Goal: Information Seeking & Learning: Learn about a topic

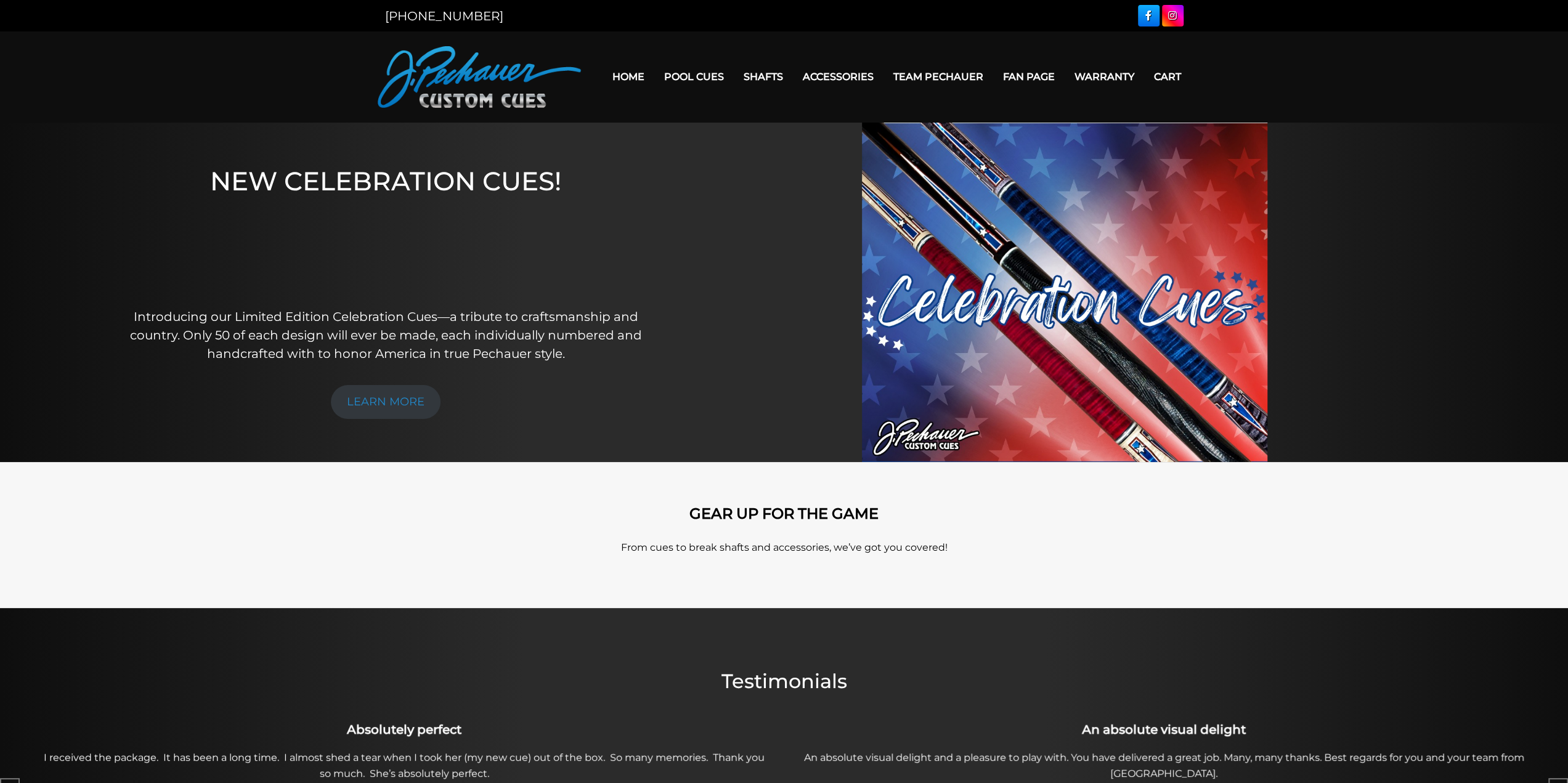
click at [0, 0] on span at bounding box center [0, 0] width 0 height 0
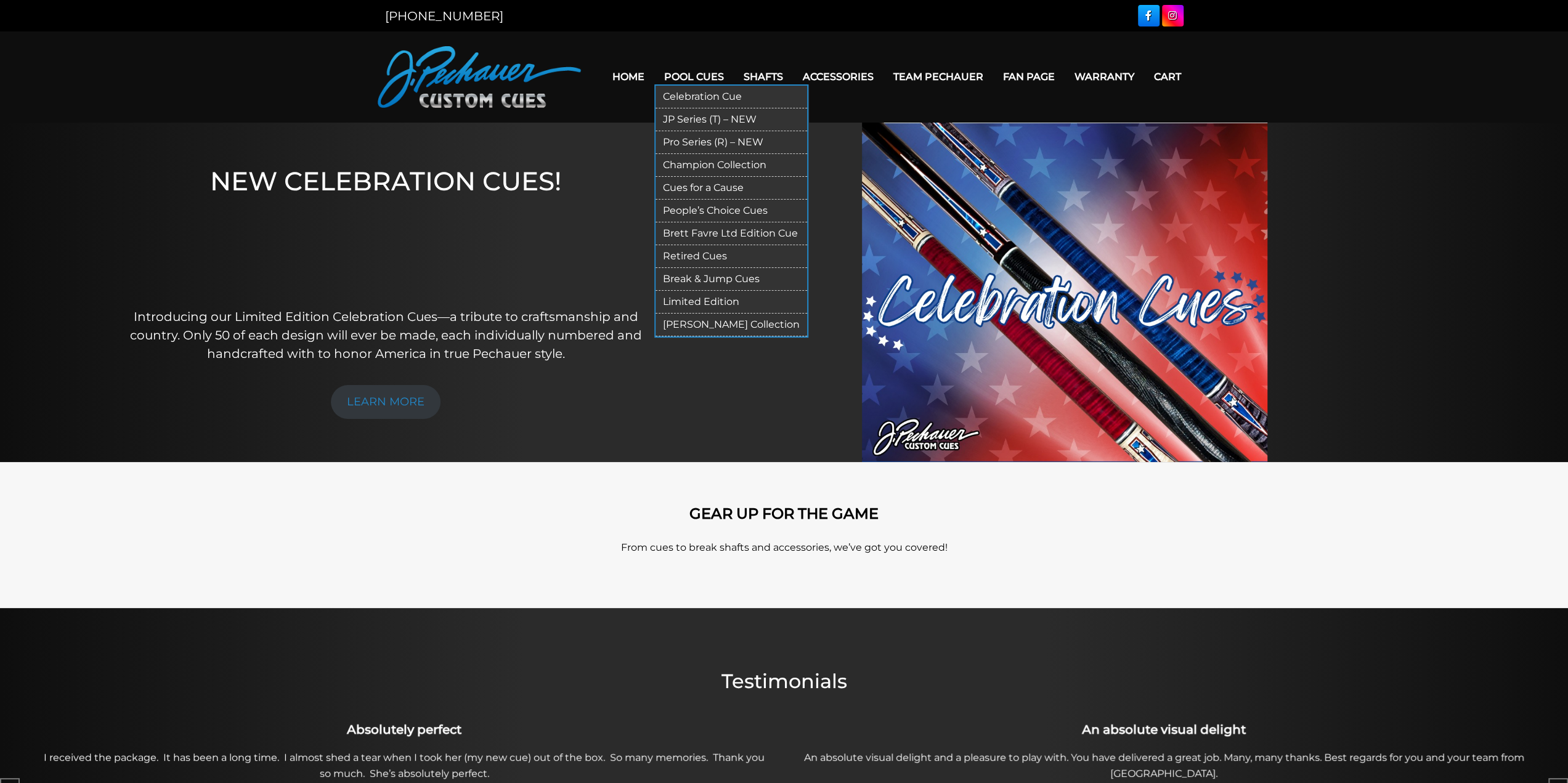
click at [656, 154] on link "Pro Series (R) – NEW" at bounding box center [731, 142] width 151 height 22
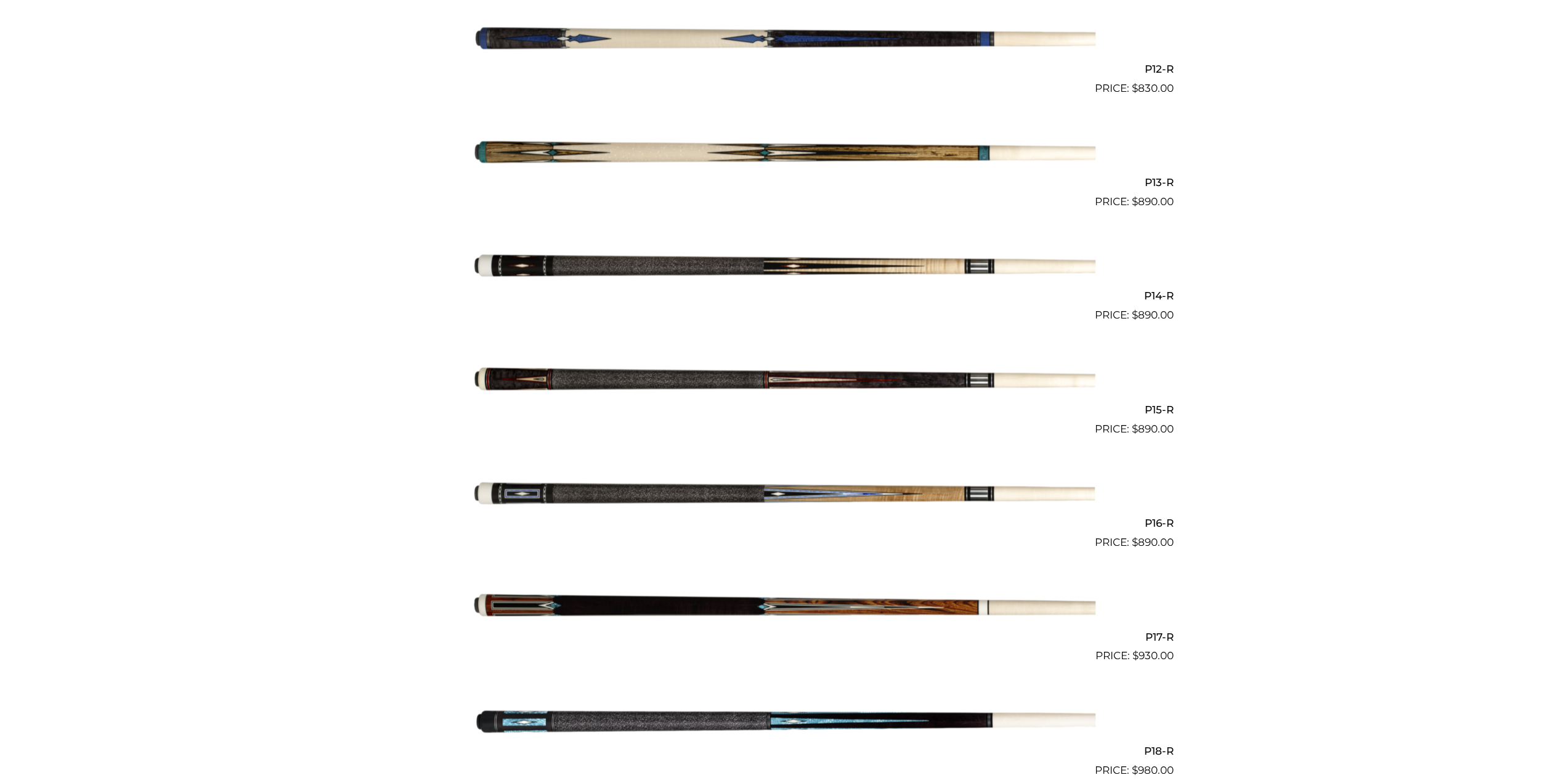
scroll to position [1683, 0]
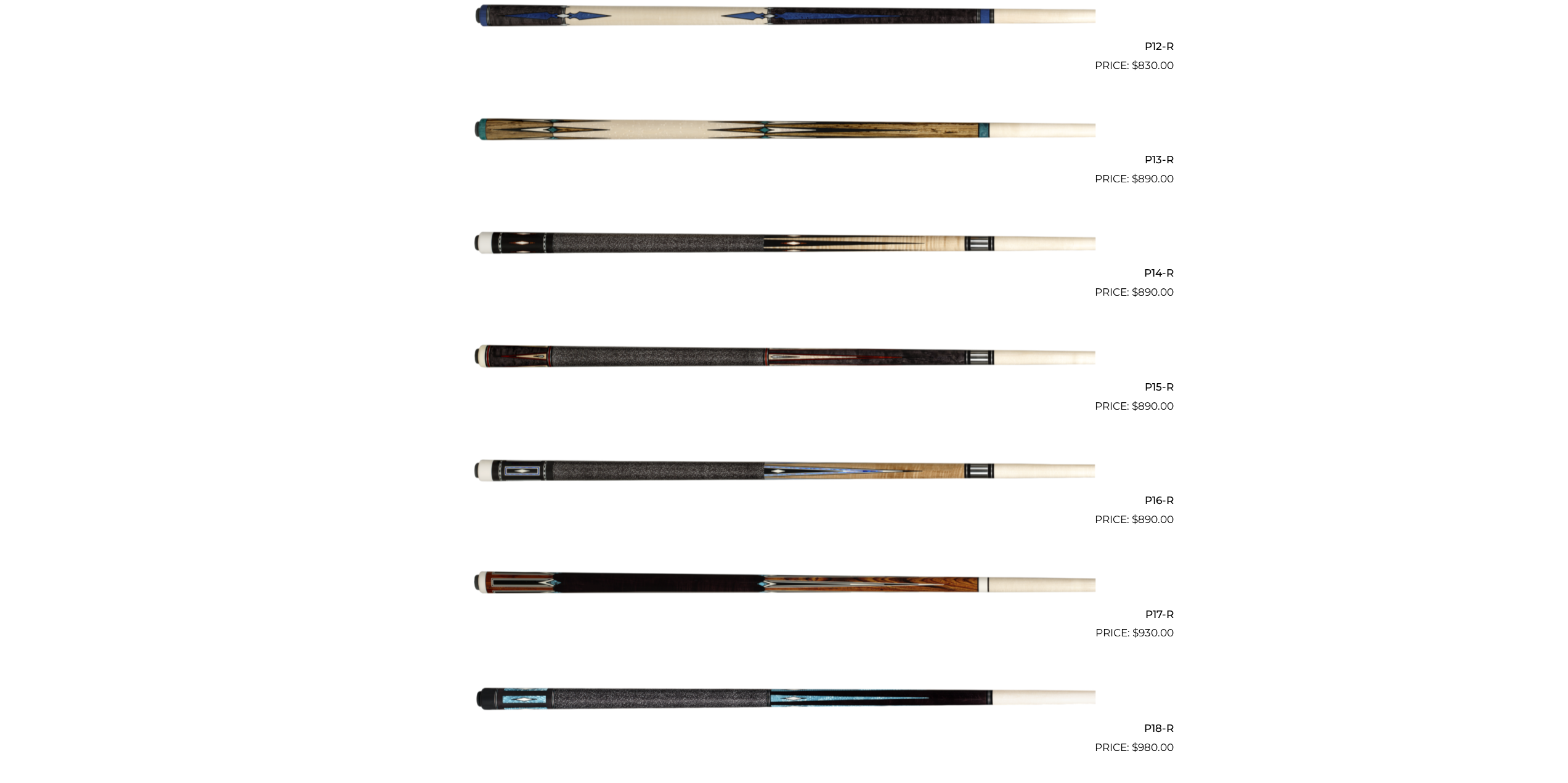
click at [880, 247] on img at bounding box center [784, 243] width 622 height 104
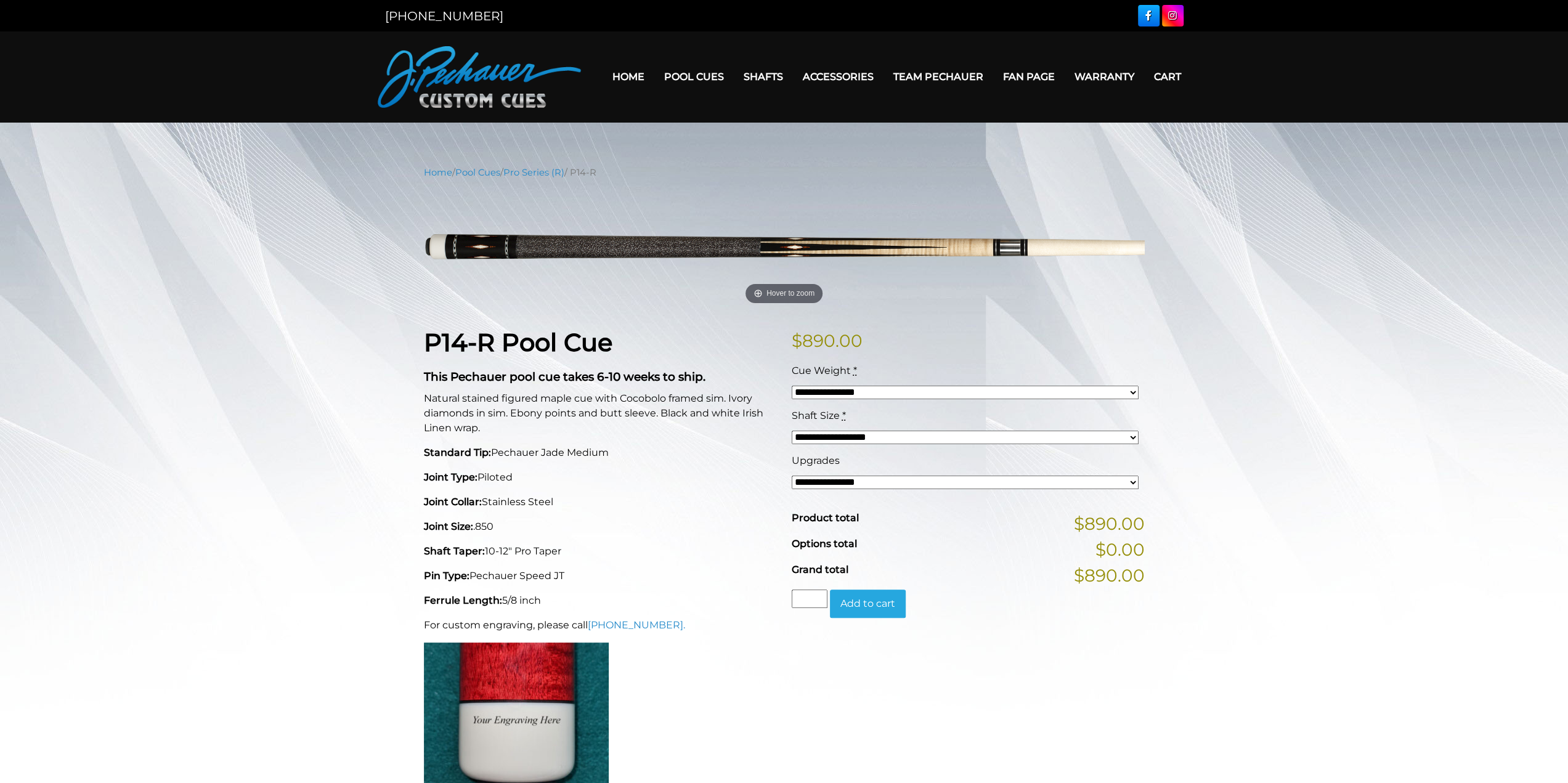
click at [1039, 76] on link "Fan Page" at bounding box center [1029, 76] width 72 height 31
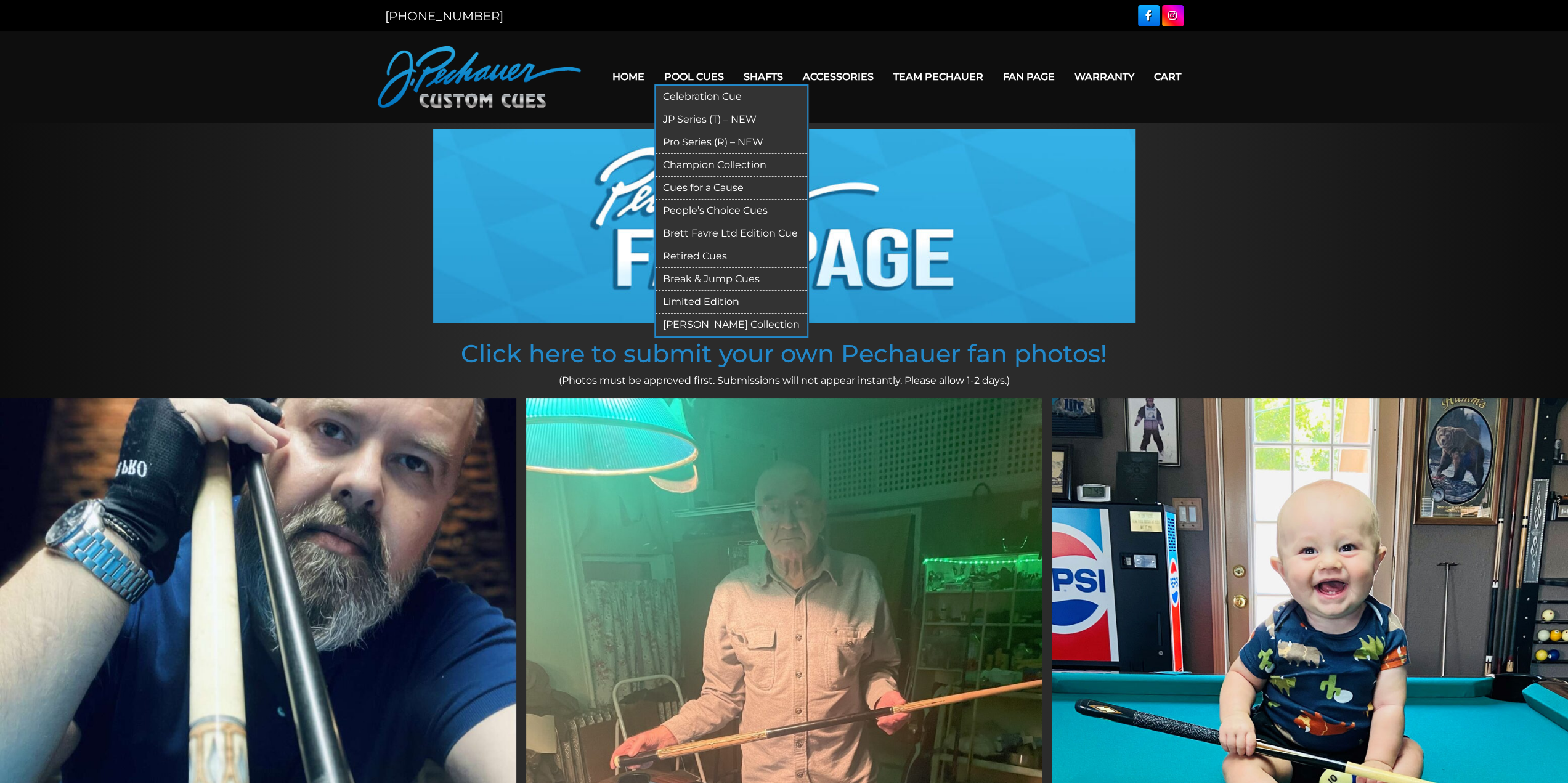
click at [706, 120] on link "JP Series (T) – NEW" at bounding box center [731, 120] width 151 height 22
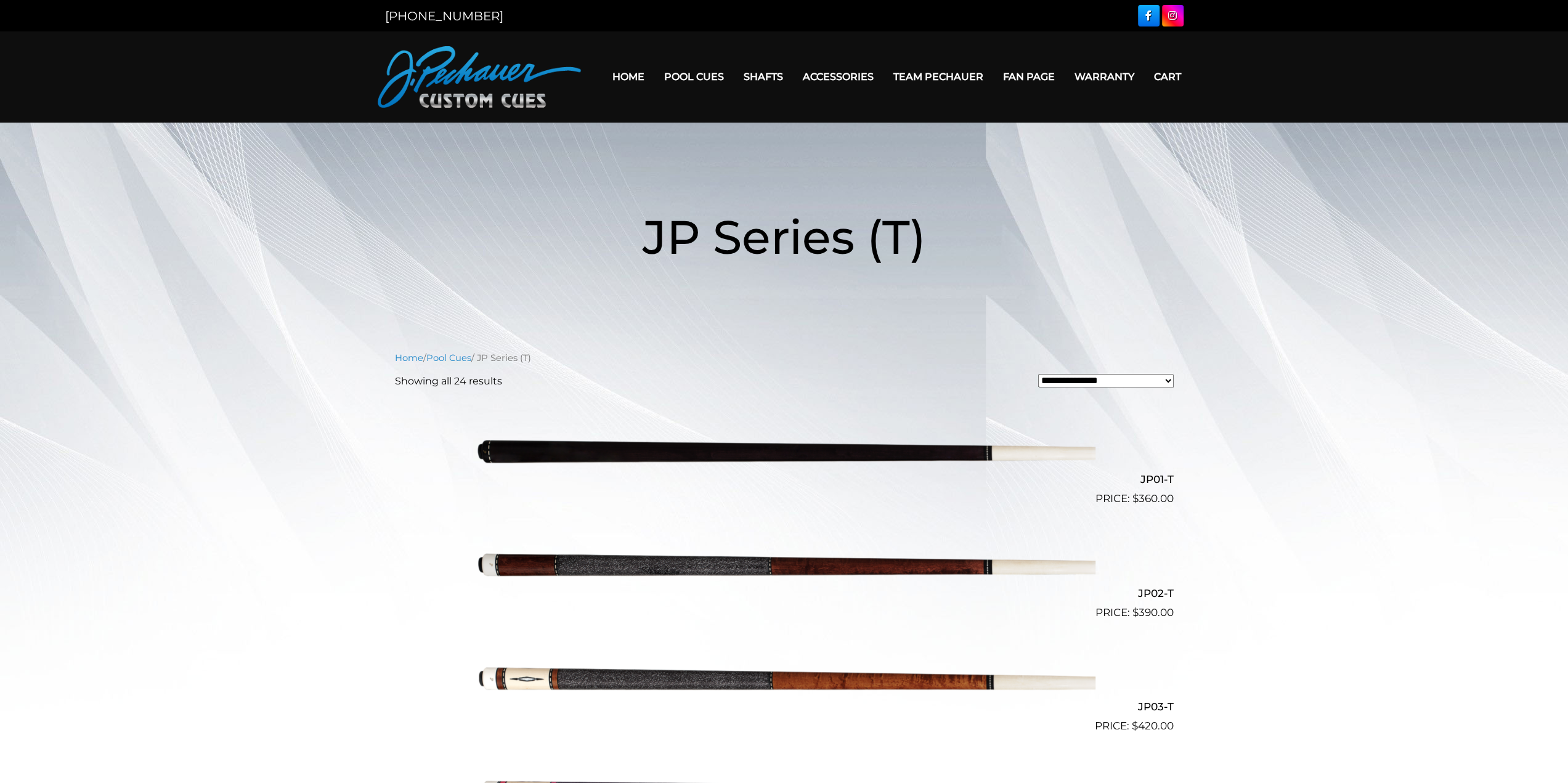
click at [639, 80] on link "Home" at bounding box center [628, 76] width 51 height 31
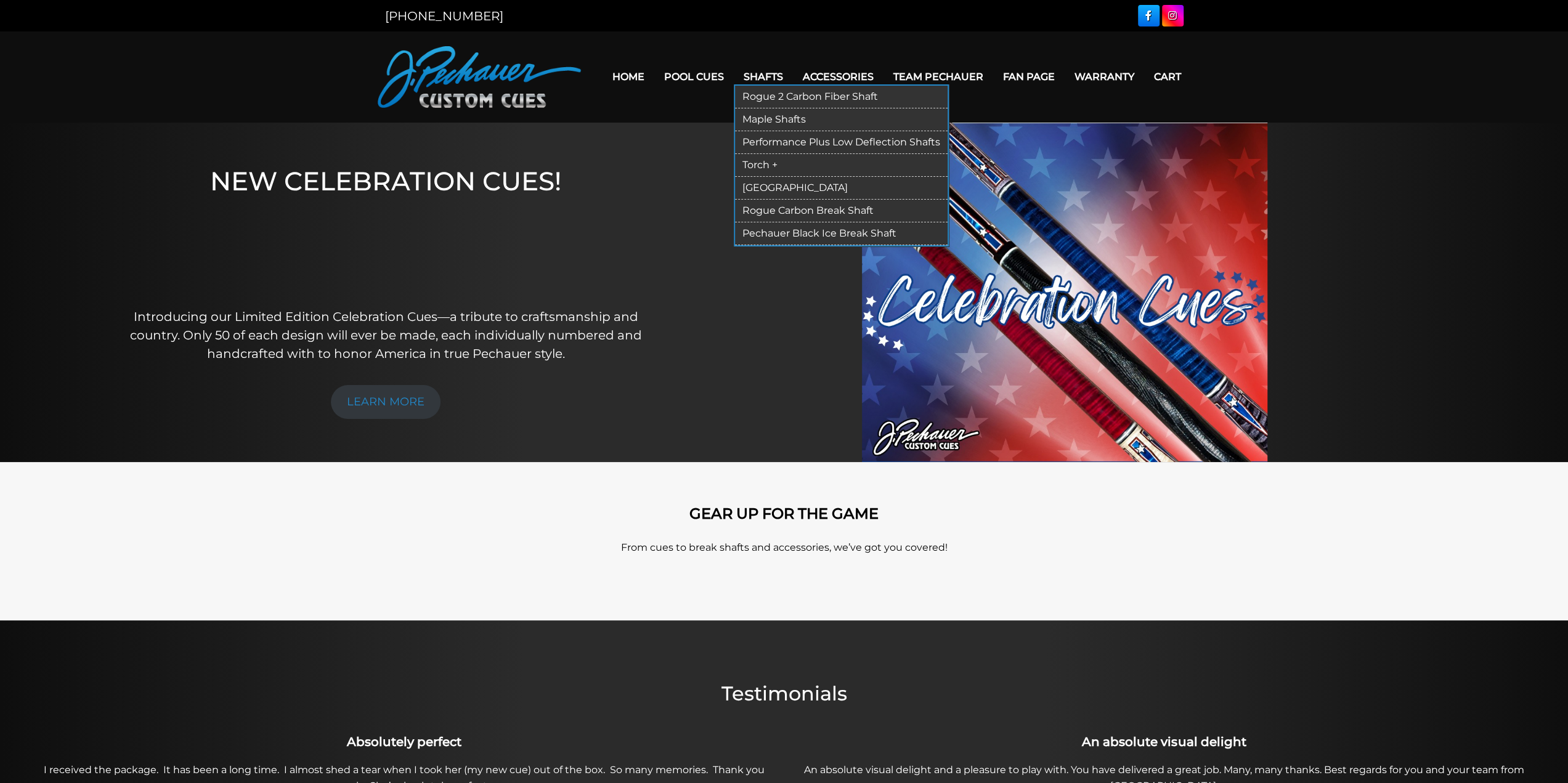
click at [774, 99] on link "Rogue 2 Carbon Fiber Shaft" at bounding box center [841, 96] width 212 height 22
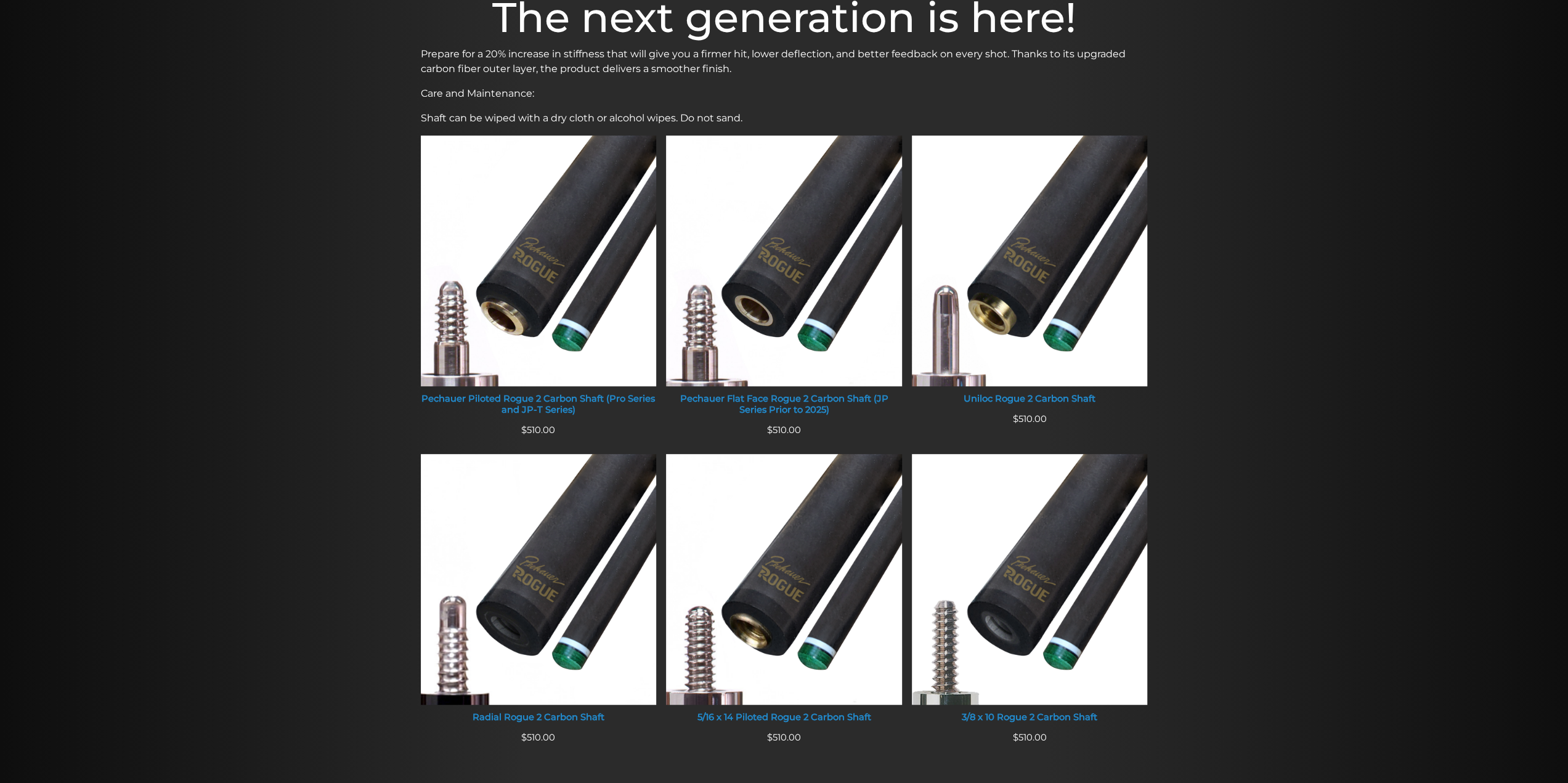
scroll to position [401, 0]
click at [546, 404] on div "Pechauer Piloted Rogue 2 Carbon Shaft (Pro Series and JP-T Series)" at bounding box center [539, 404] width 236 height 22
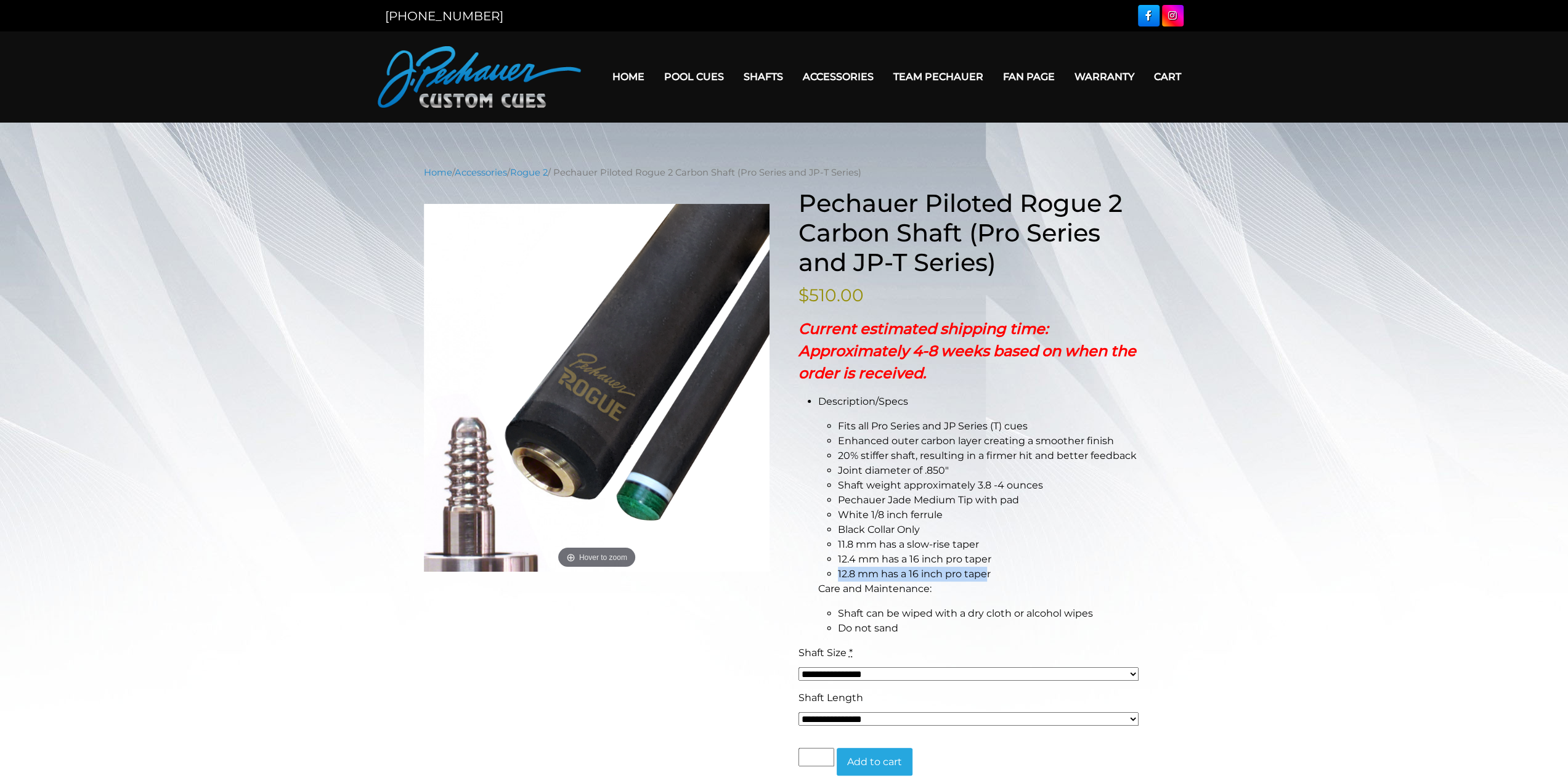
drag, startPoint x: 838, startPoint y: 571, endPoint x: 987, endPoint y: 578, distance: 149.2
click at [987, 578] on span "12.8 mm has a 16 inch pro taper" at bounding box center [914, 574] width 153 height 12
click at [937, 579] on li "12.8 mm has a 16 inch pro taper" at bounding box center [992, 574] width 307 height 14
drag, startPoint x: 983, startPoint y: 570, endPoint x: 832, endPoint y: 567, distance: 151.0
click at [838, 567] on li "12.8 mm has a 16 inch pro taper" at bounding box center [992, 574] width 307 height 14
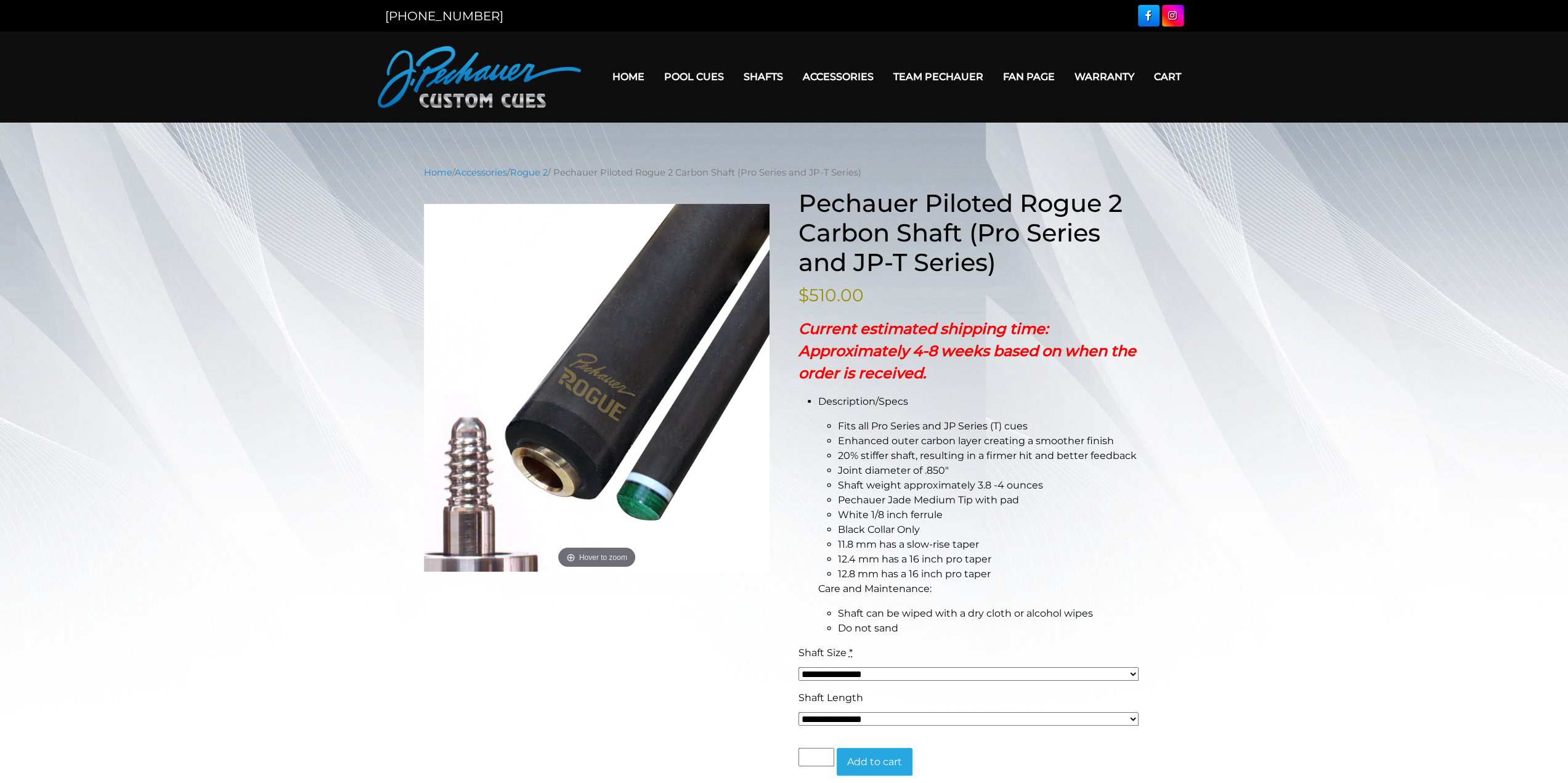
click at [869, 584] on span "Care and Maintenance:" at bounding box center [875, 589] width 113 height 12
drag, startPoint x: 837, startPoint y: 572, endPoint x: 1041, endPoint y: 577, distance: 204.1
click at [1041, 577] on ul "Fits all Pro Series and JP Series (T) cues Enhanced outer carbon layer creating…" at bounding box center [981, 500] width 327 height 163
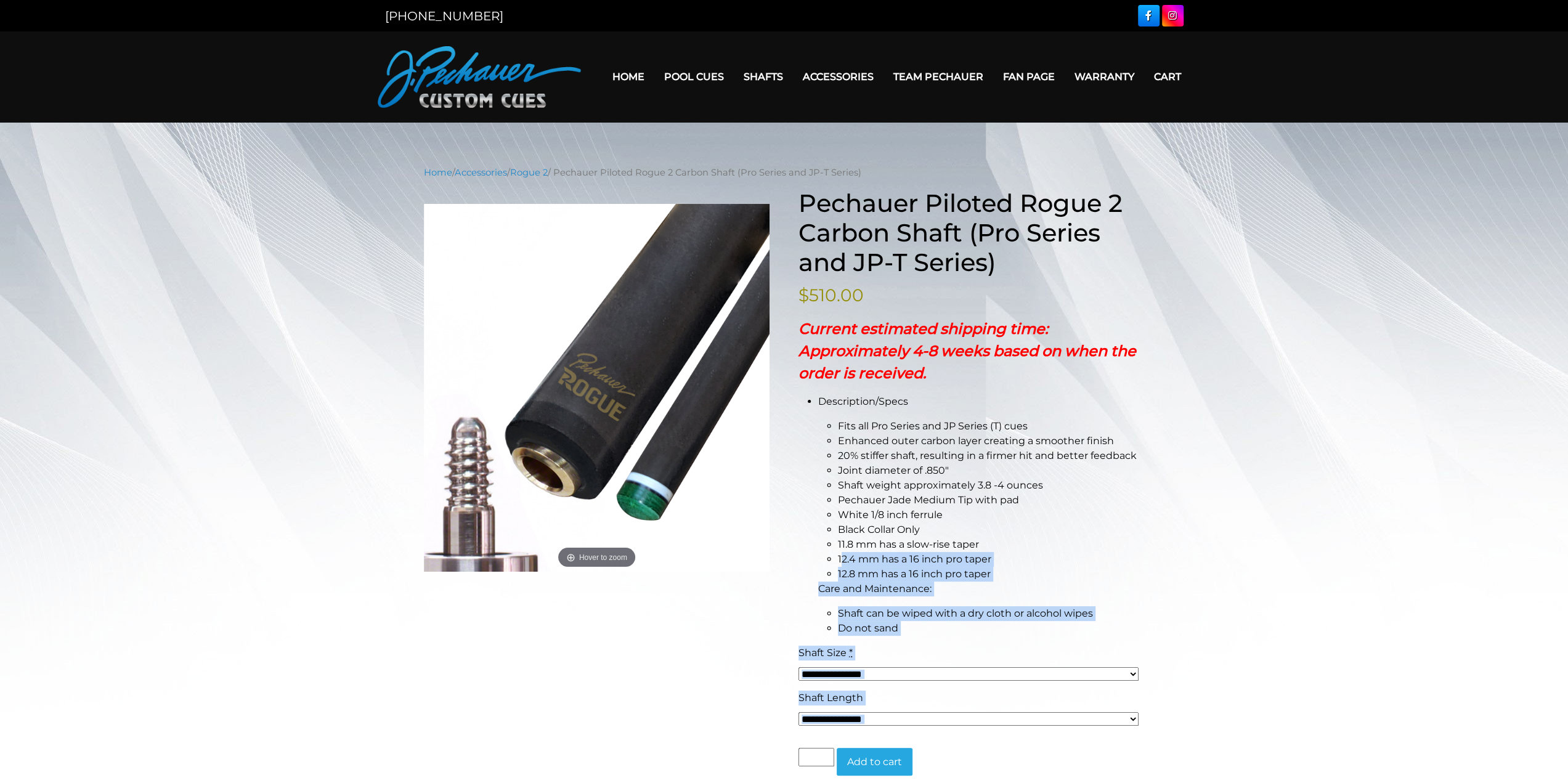
drag, startPoint x: 841, startPoint y: 558, endPoint x: 1187, endPoint y: 561, distance: 346.0
click at [1186, 561] on div "Home / Accessories / Rogue 2 / Pechauer Piloted Rogue 2 Carbon Shaft (Pro Serie…" at bounding box center [784, 617] width 1568 height 903
click at [1151, 553] on main "Home / Accessories / Rogue 2 / Pechauer Piloted Rogue 2 Carbon Shaft (Pro Serie…" at bounding box center [784, 617] width 740 height 903
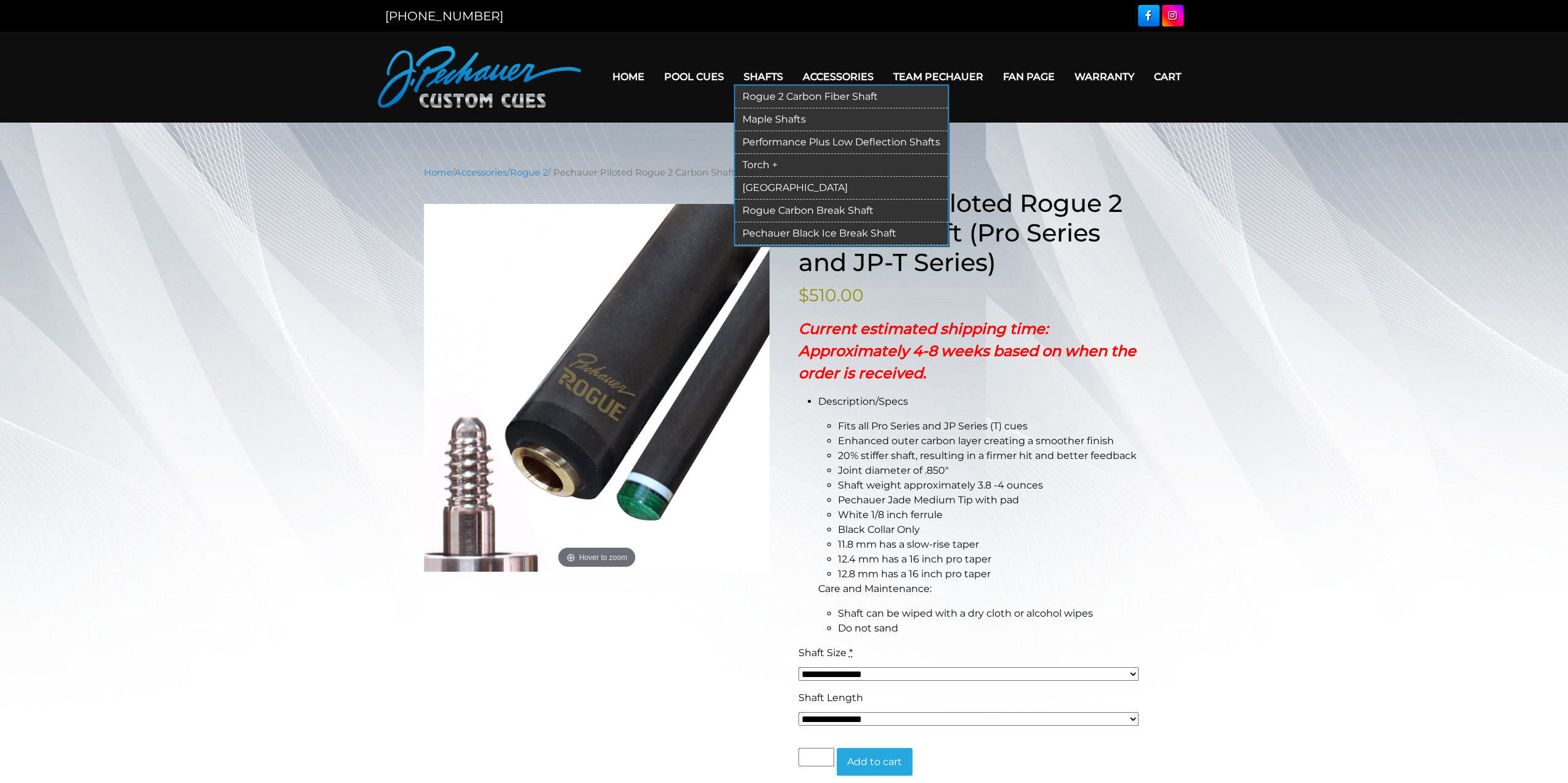
click at [786, 98] on link "Rogue 2 Carbon Fiber Shaft" at bounding box center [841, 96] width 212 height 22
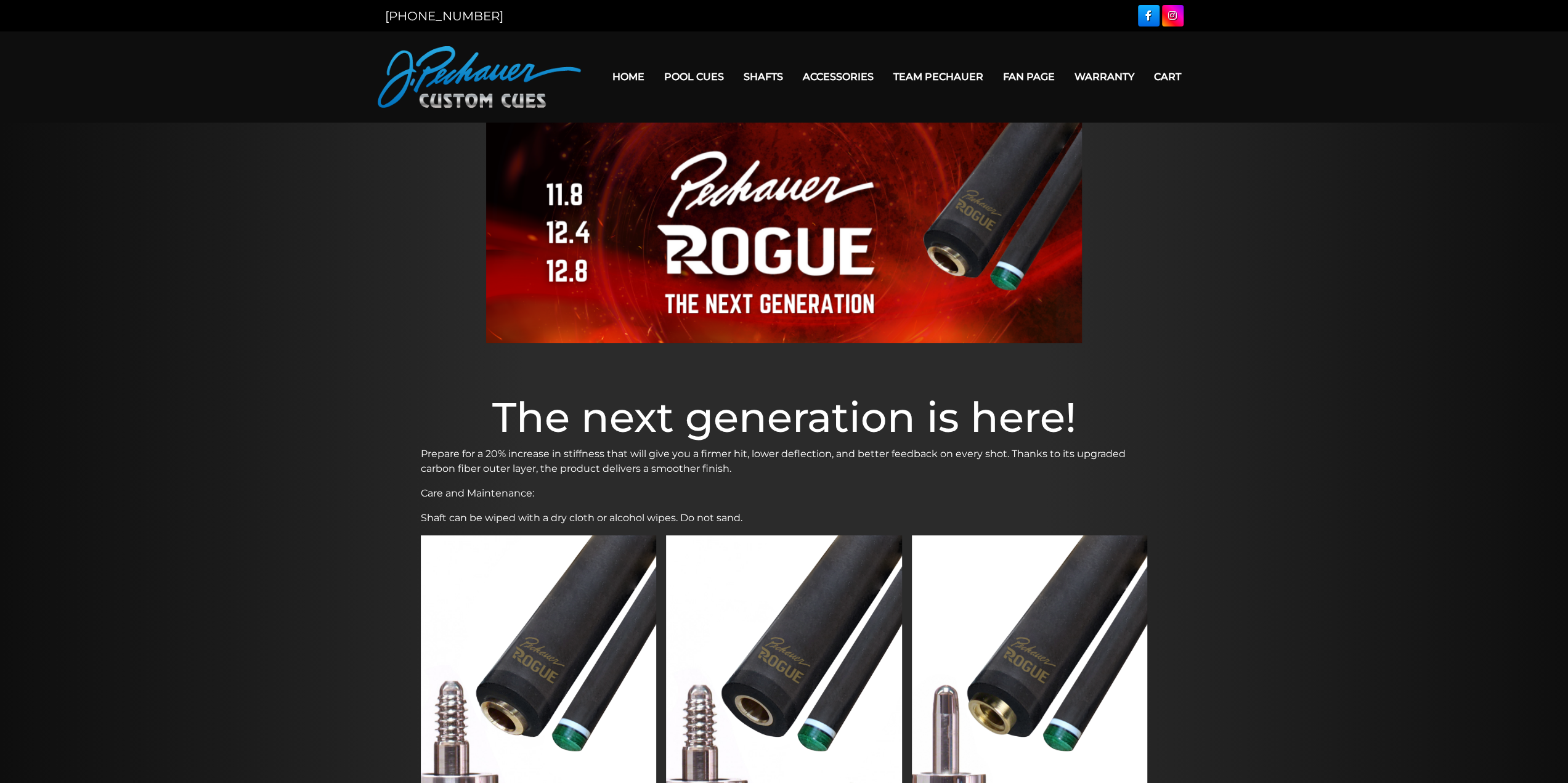
click at [553, 755] on img at bounding box center [539, 661] width 236 height 251
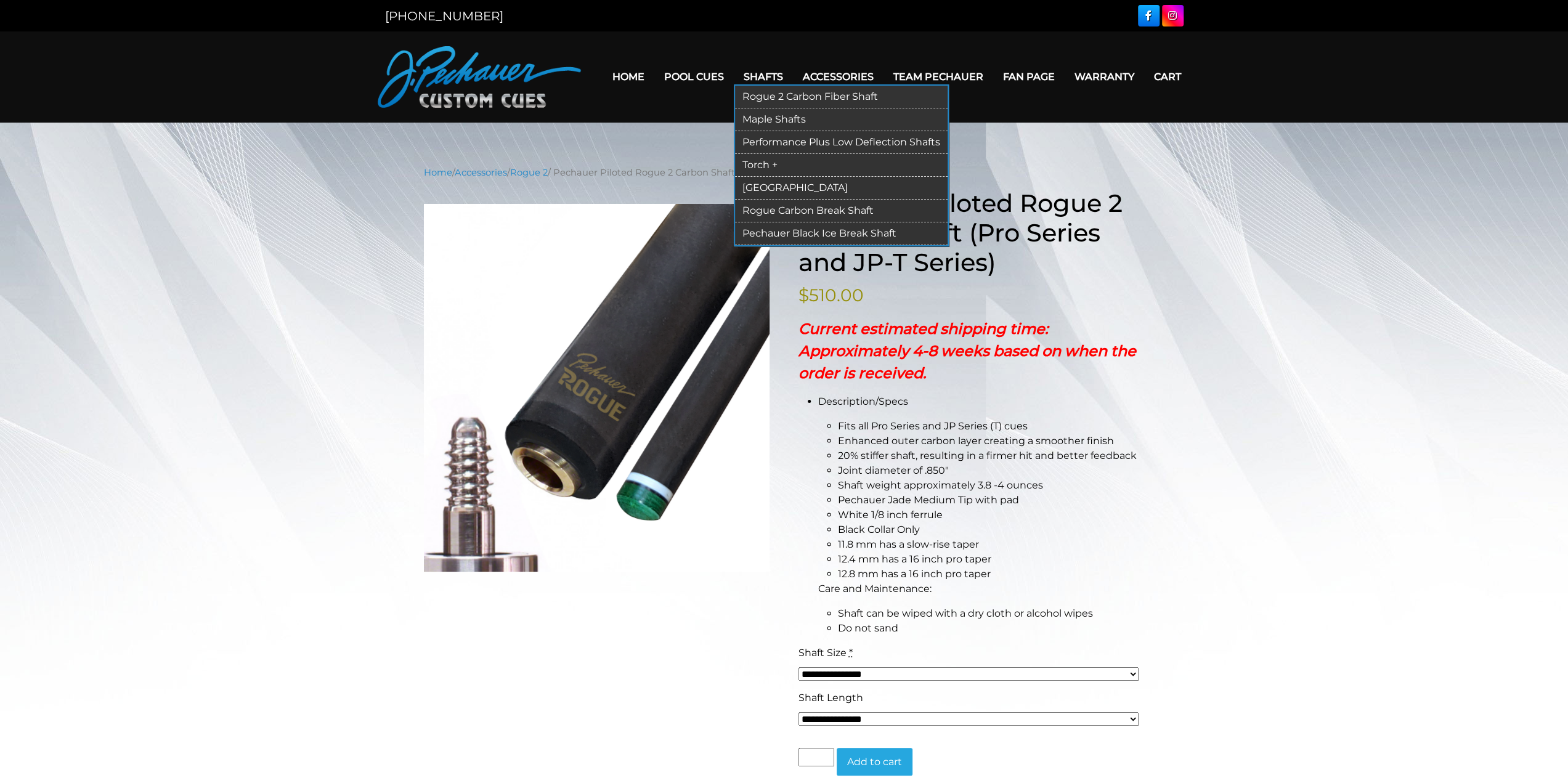
click at [794, 212] on link "Rogue Carbon Break Shaft" at bounding box center [841, 211] width 212 height 22
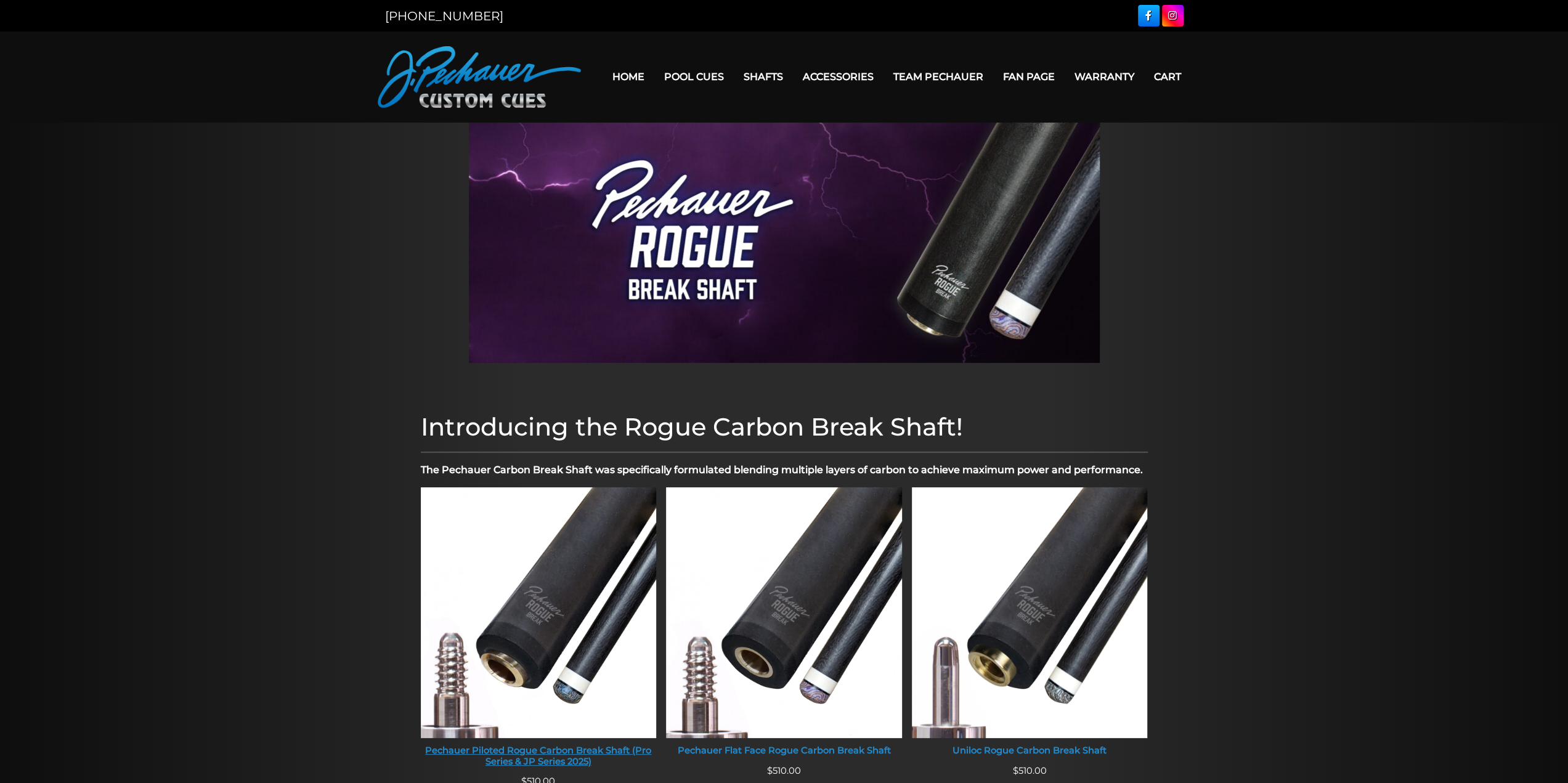
click at [529, 628] on img at bounding box center [539, 613] width 236 height 251
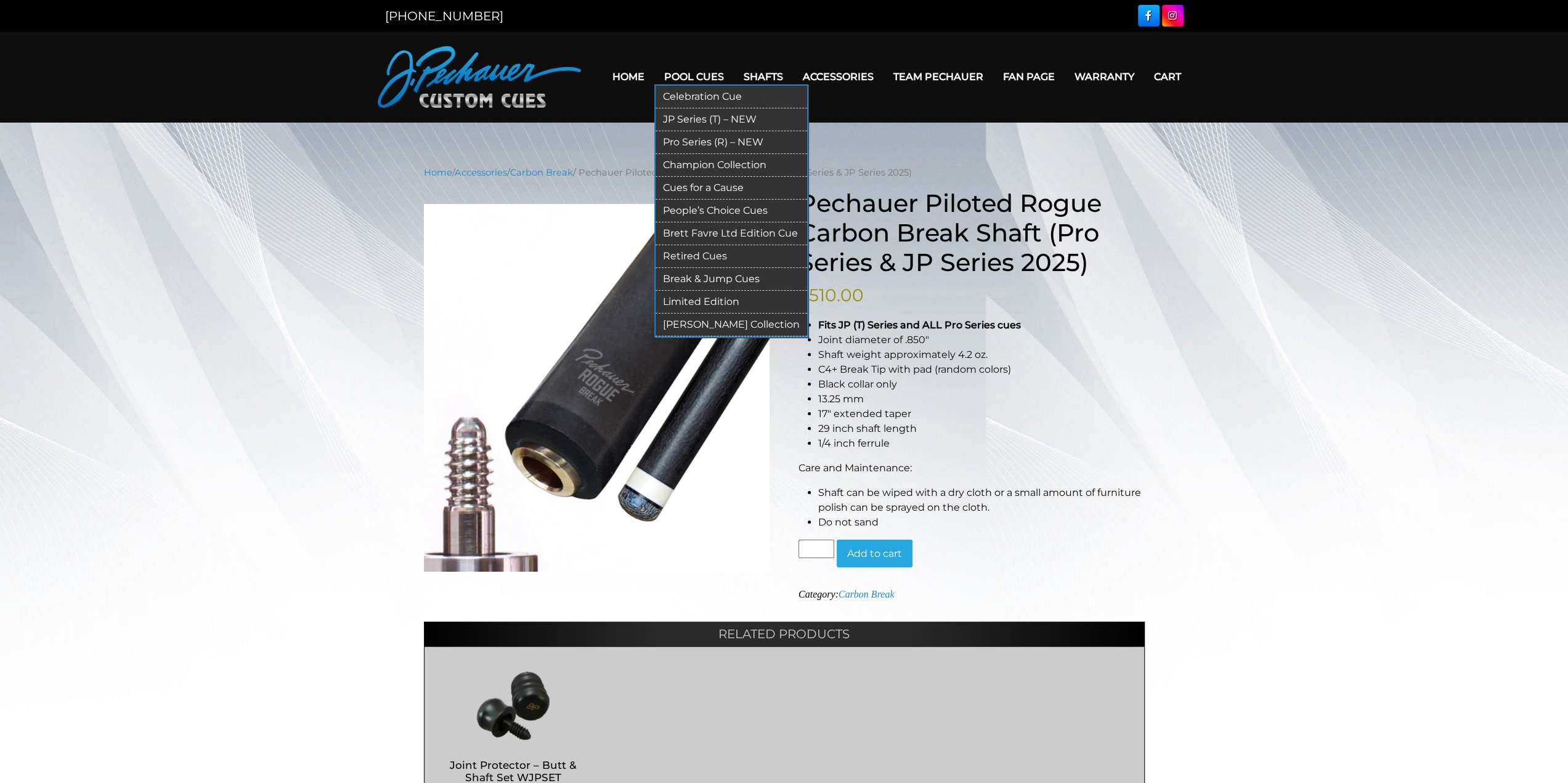
click at [698, 254] on link "Retired Cues" at bounding box center [731, 256] width 151 height 22
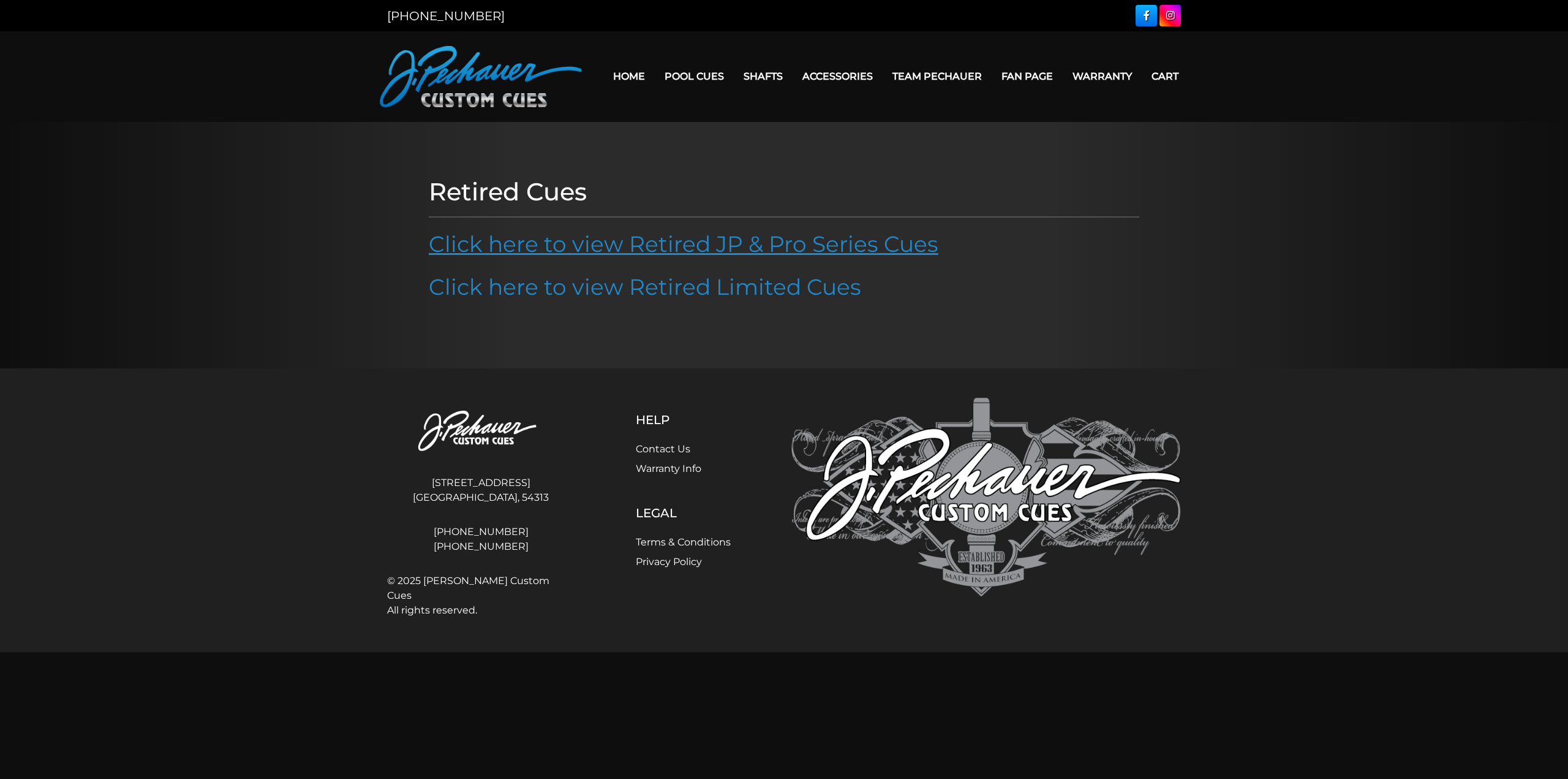
click at [624, 240] on link "Click here to view Retired JP & Pro Series Cues" at bounding box center [684, 244] width 510 height 27
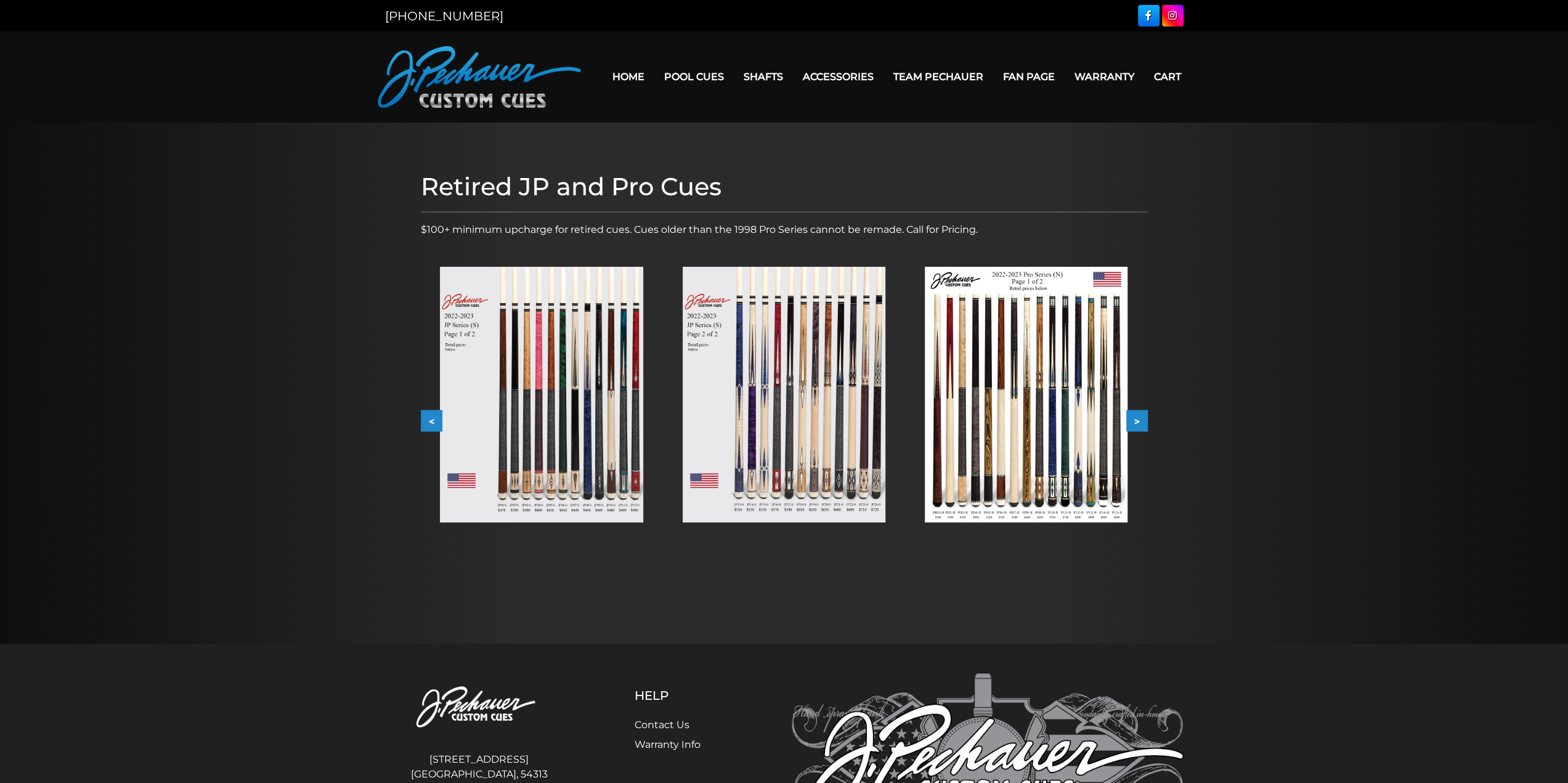
click at [550, 384] on img at bounding box center [541, 394] width 203 height 256
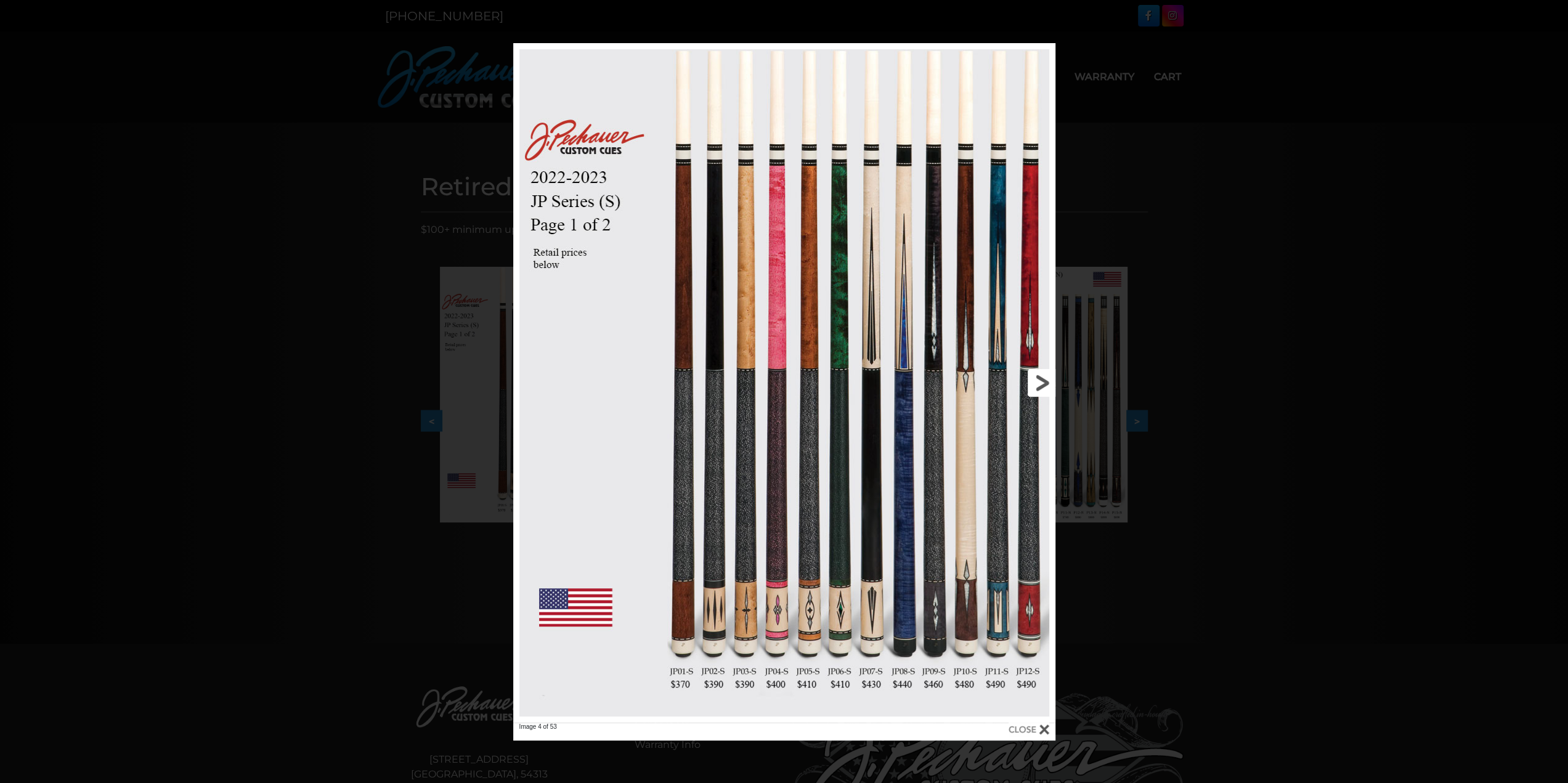
click at [1041, 374] on link at bounding box center [933, 383] width 244 height 679
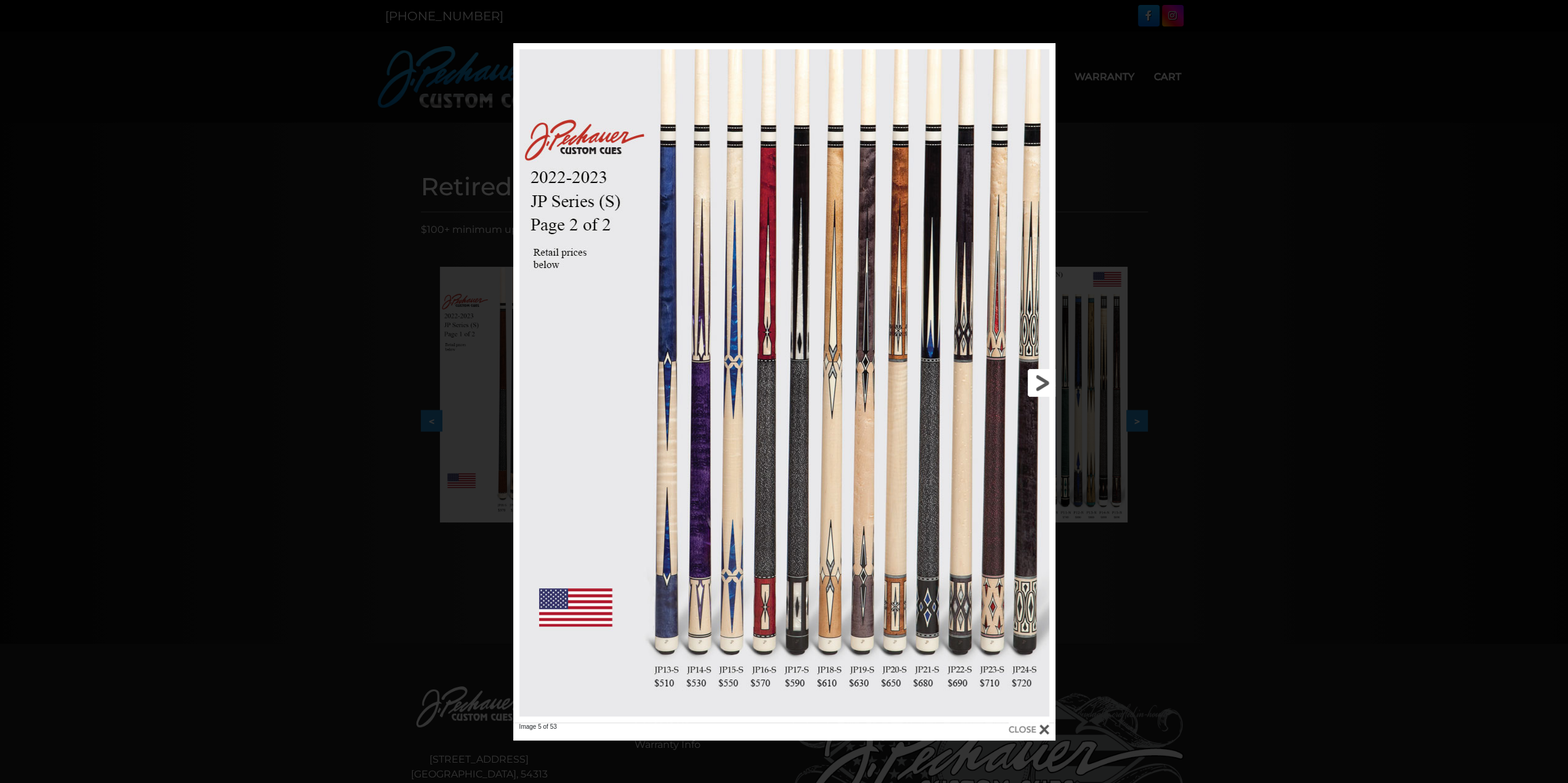
click at [1044, 377] on link at bounding box center [933, 383] width 244 height 679
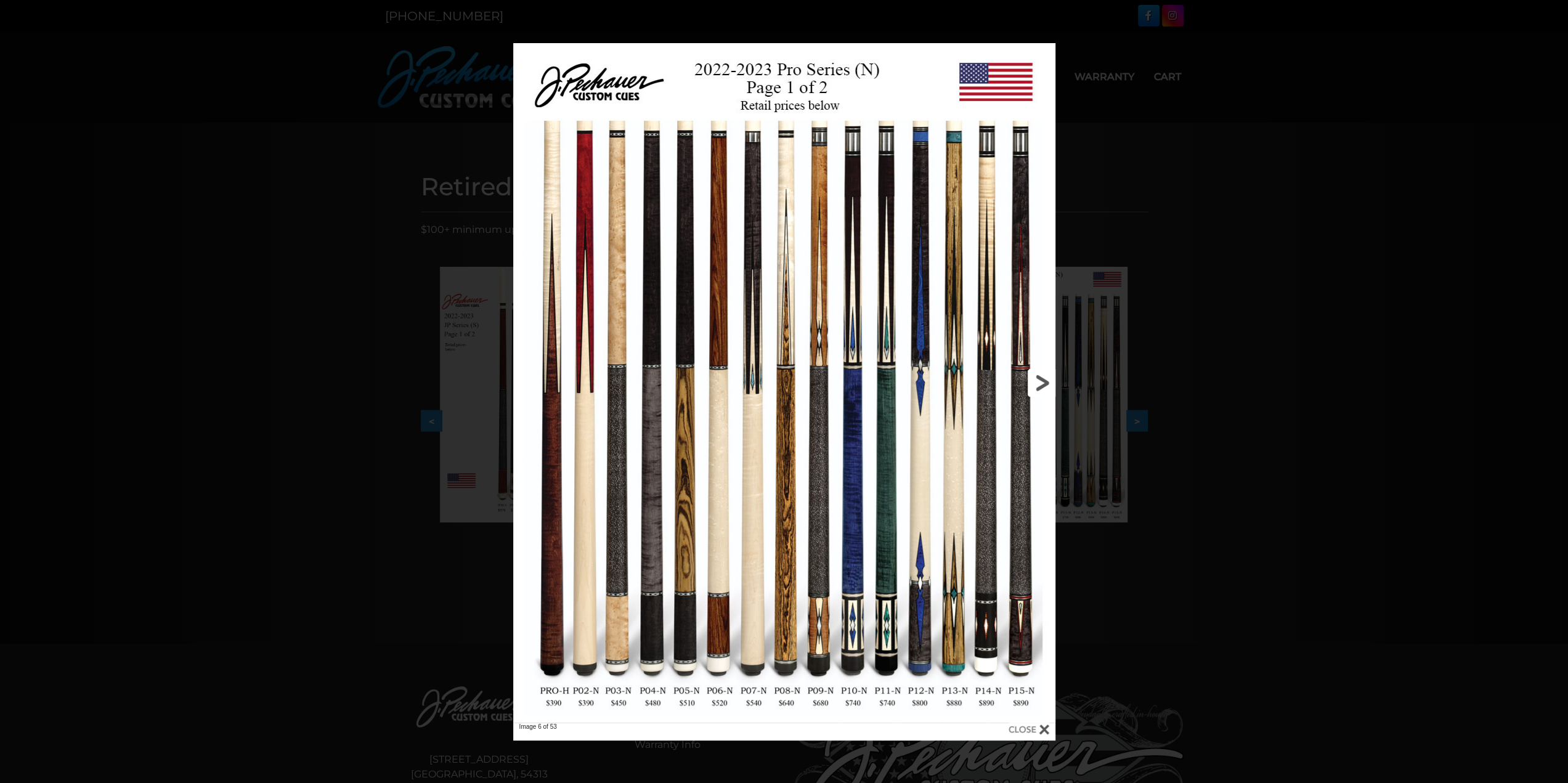
click at [1044, 377] on link at bounding box center [933, 383] width 244 height 679
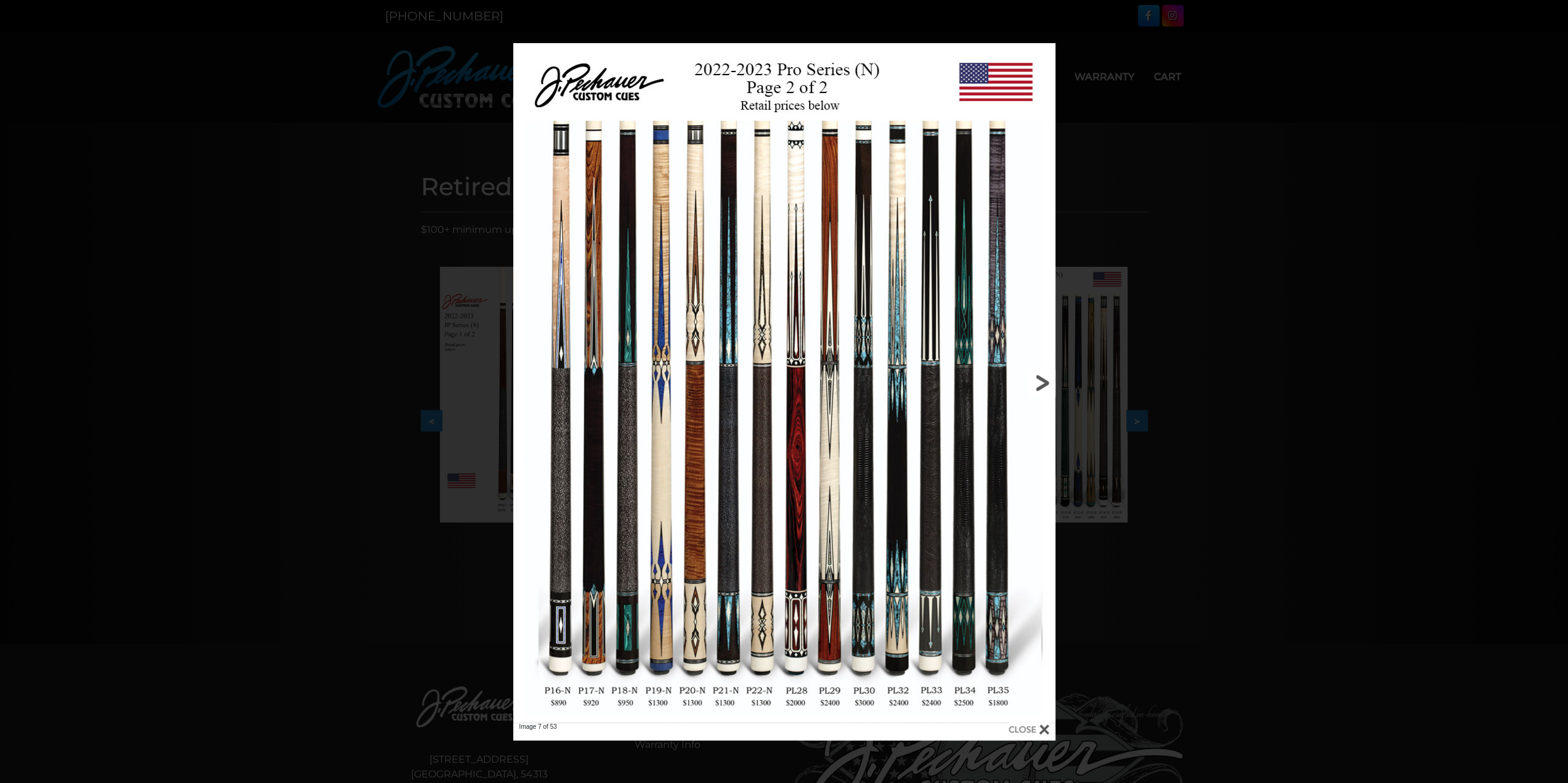
click at [1041, 381] on link at bounding box center [933, 383] width 244 height 679
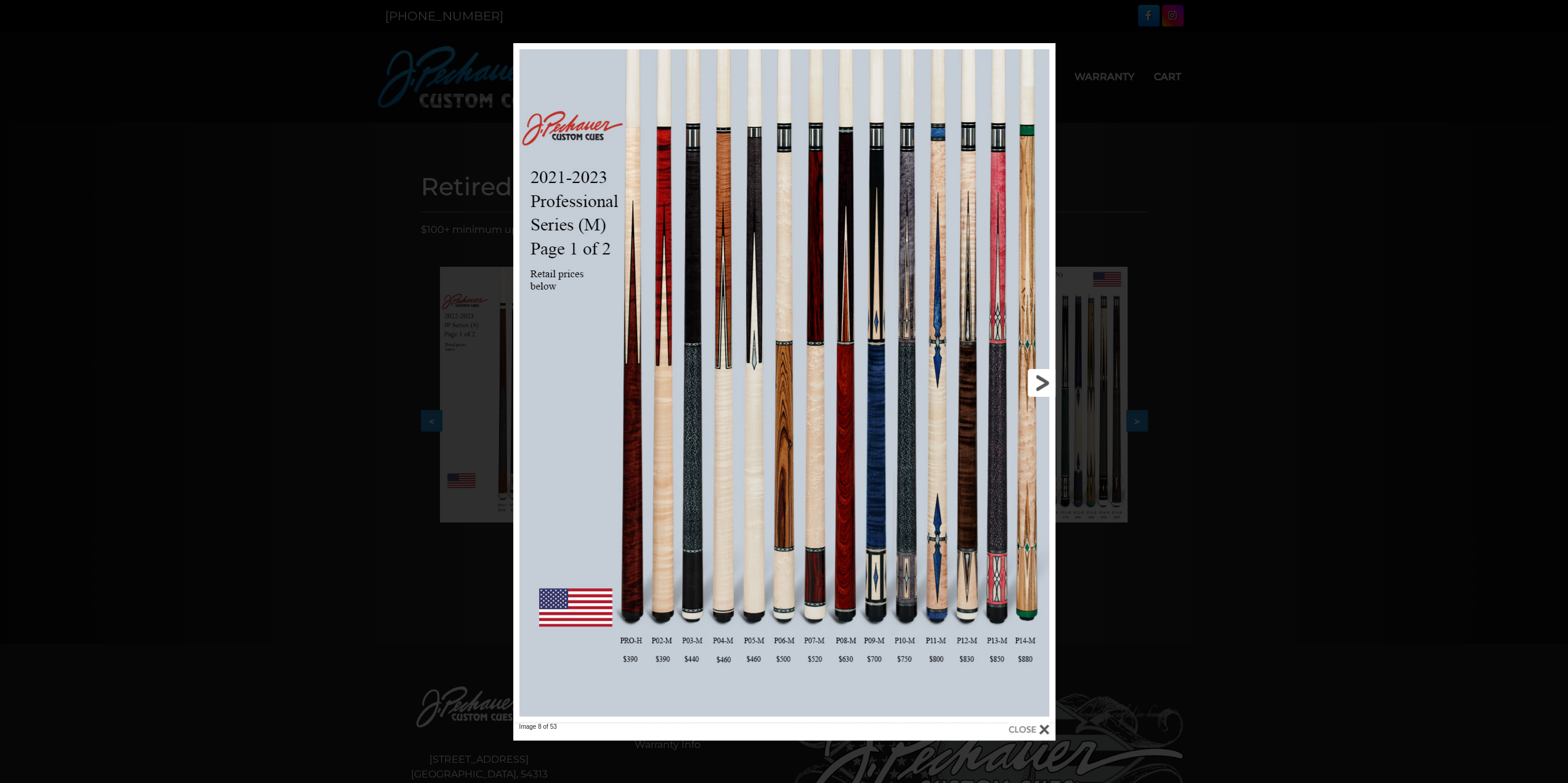
click at [1041, 381] on link at bounding box center [933, 383] width 244 height 679
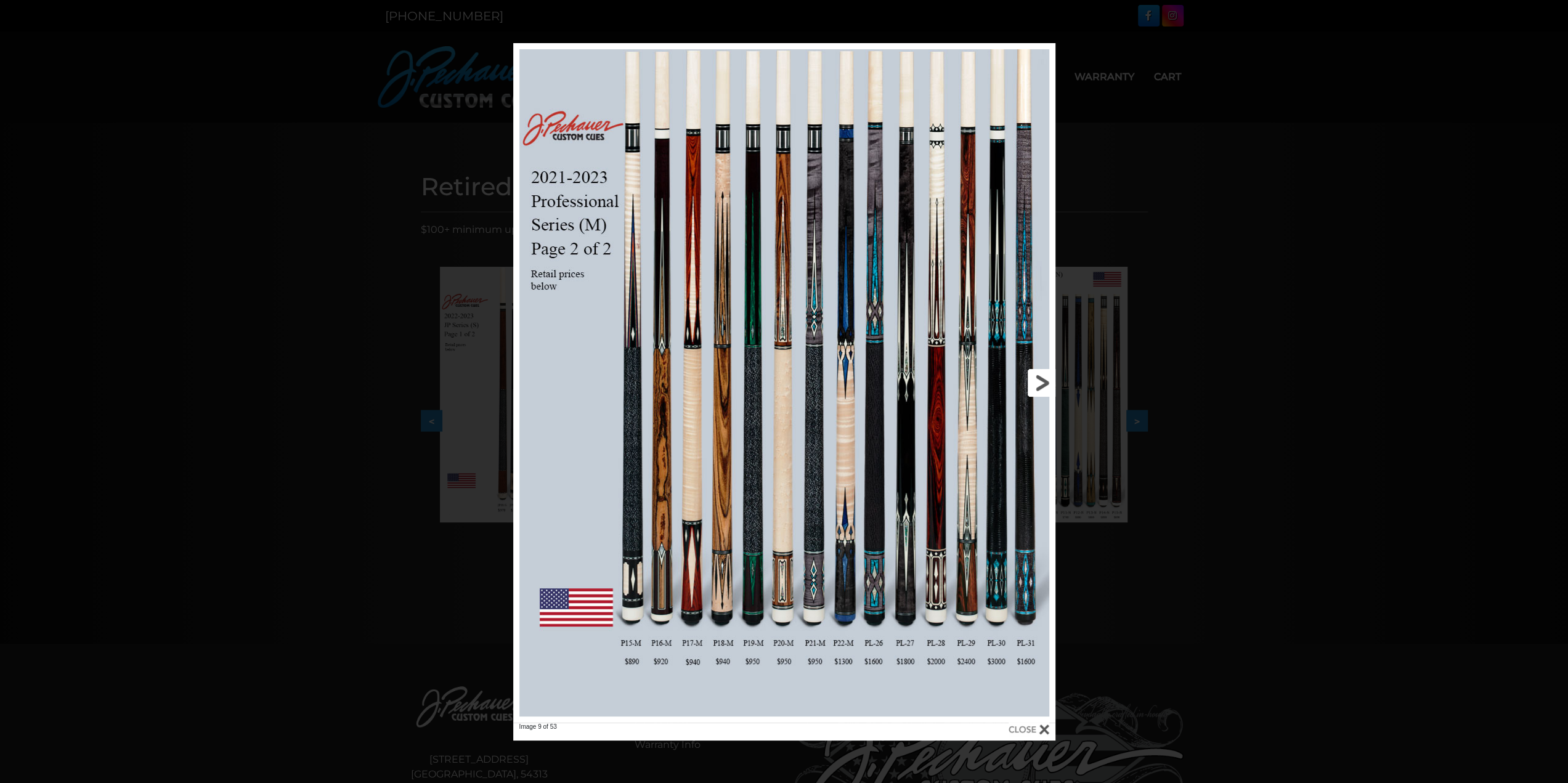
click at [1041, 381] on link at bounding box center [933, 383] width 244 height 679
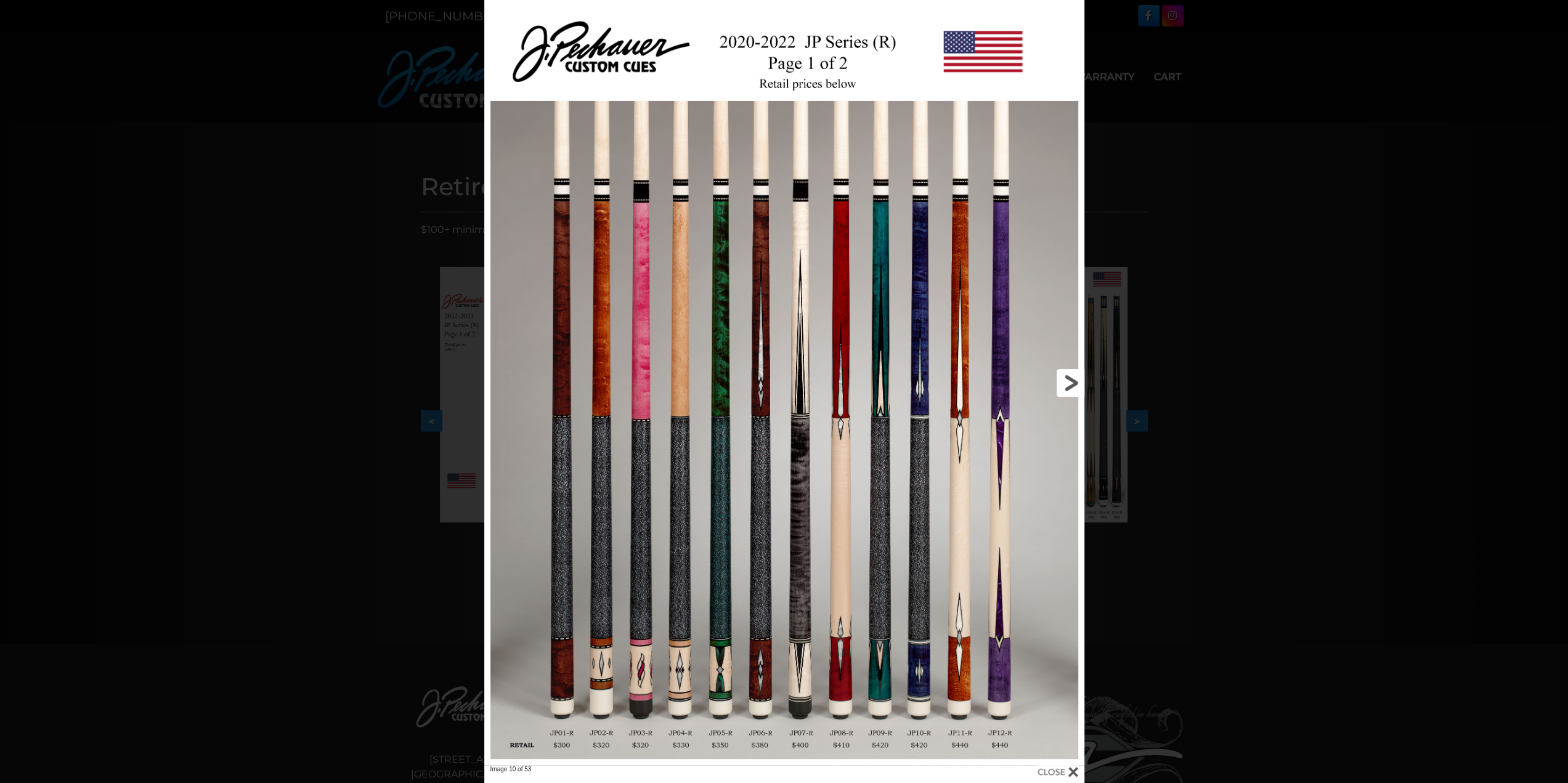
click at [1064, 380] on link at bounding box center [948, 382] width 270 height 765
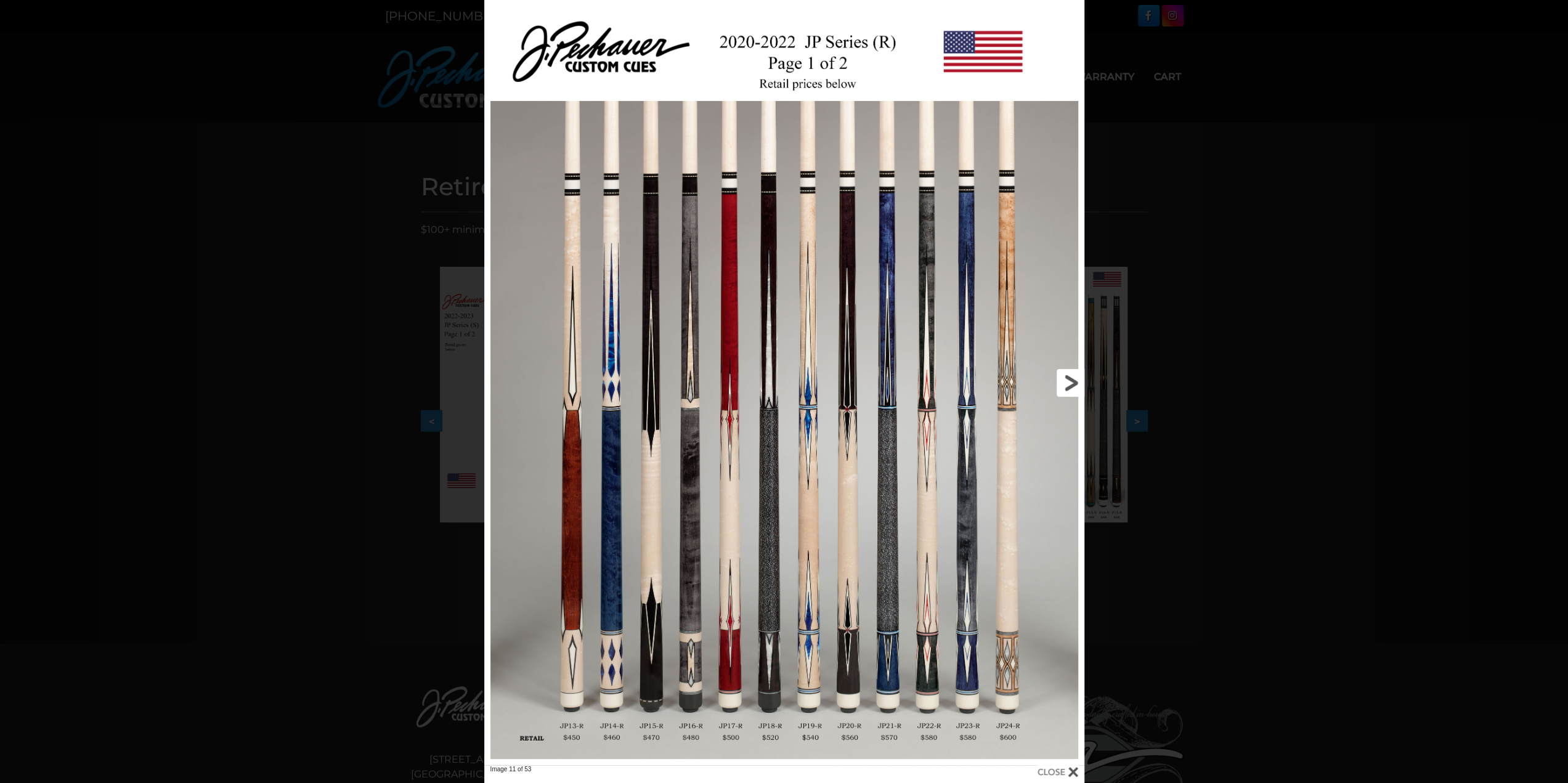
click at [1064, 380] on link at bounding box center [948, 382] width 270 height 765
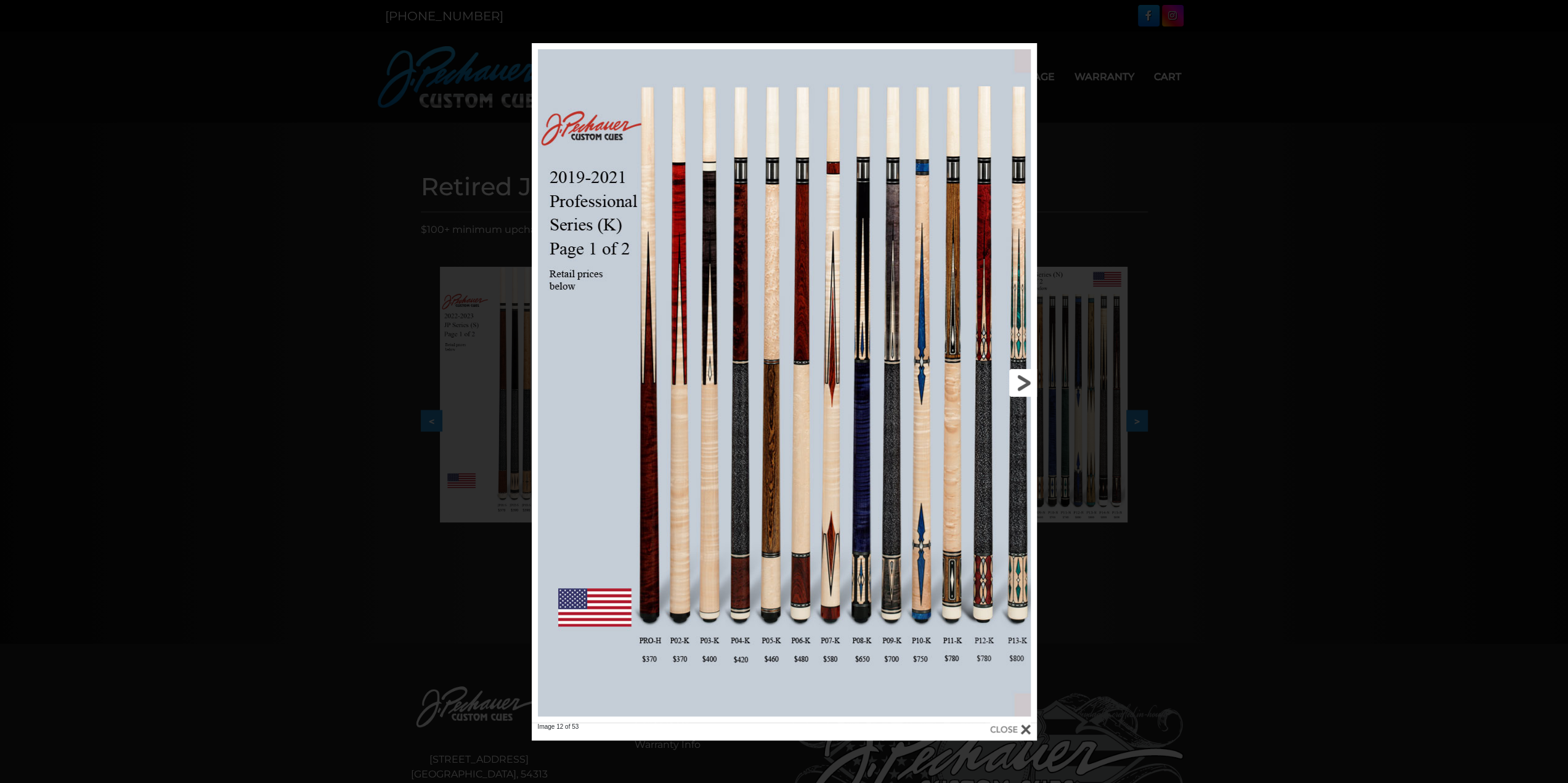
click at [1022, 377] on link at bounding box center [923, 383] width 228 height 679
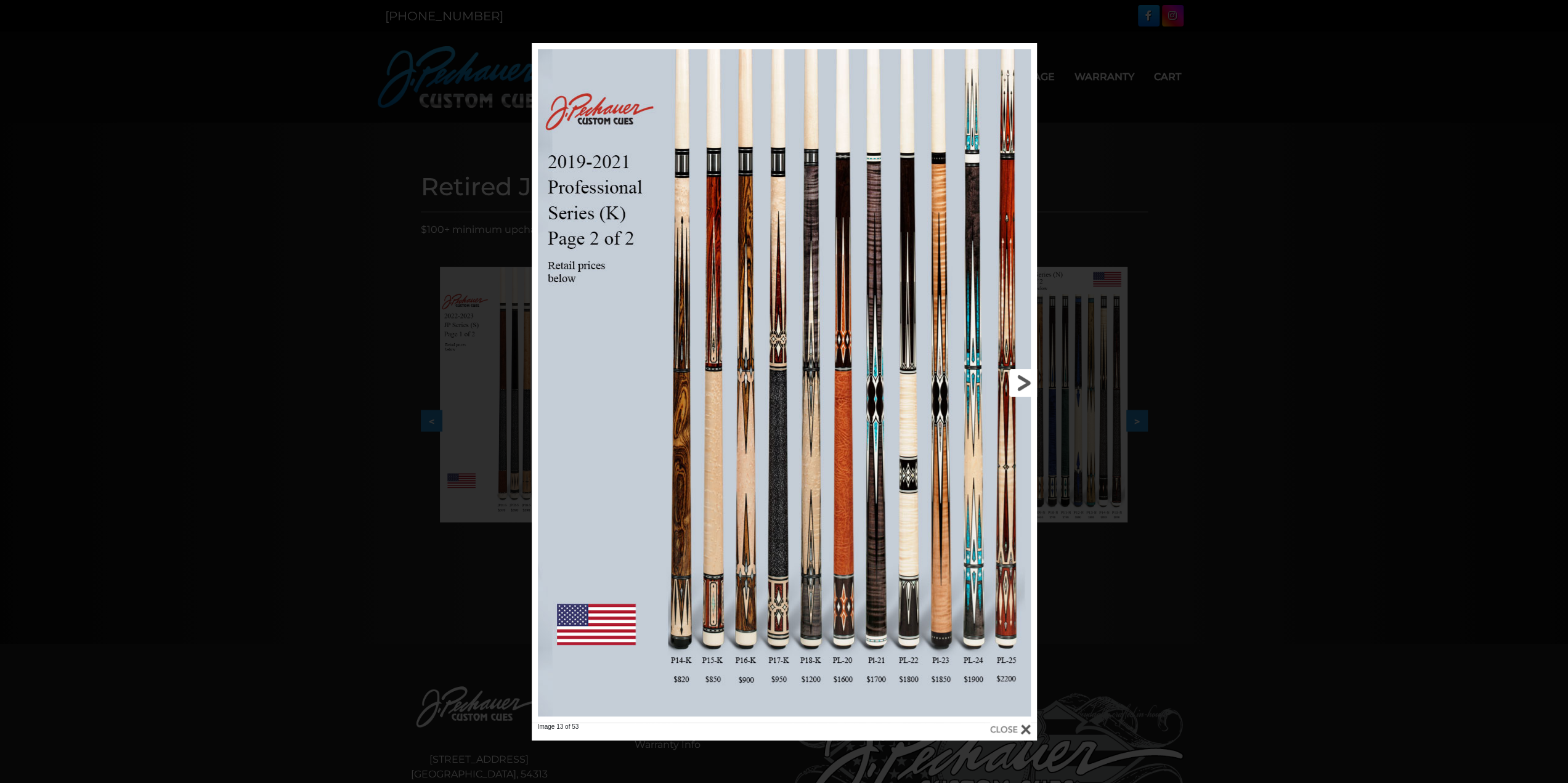
click at [1022, 377] on link at bounding box center [923, 383] width 228 height 679
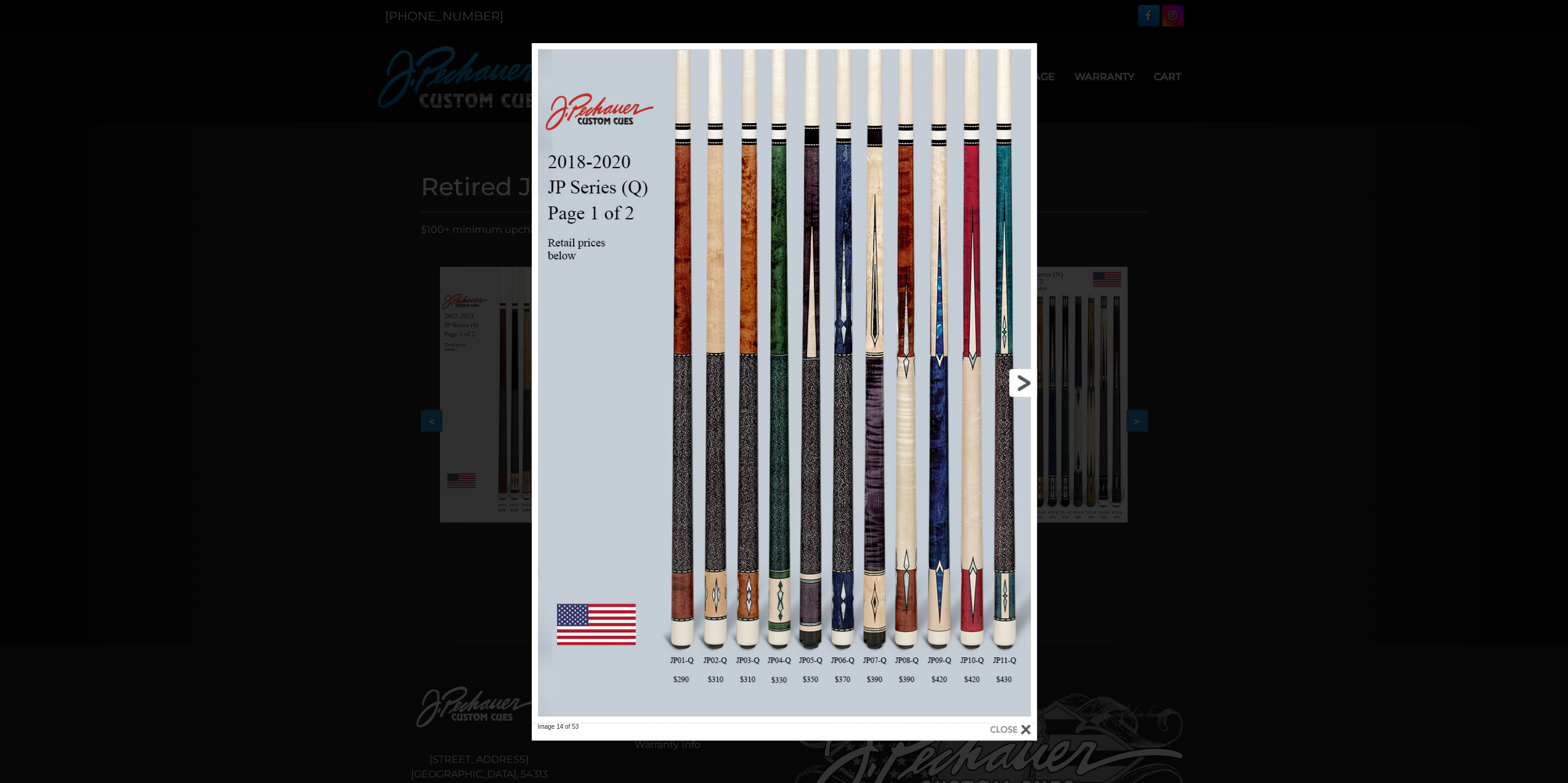
click at [1022, 377] on link at bounding box center [923, 383] width 228 height 679
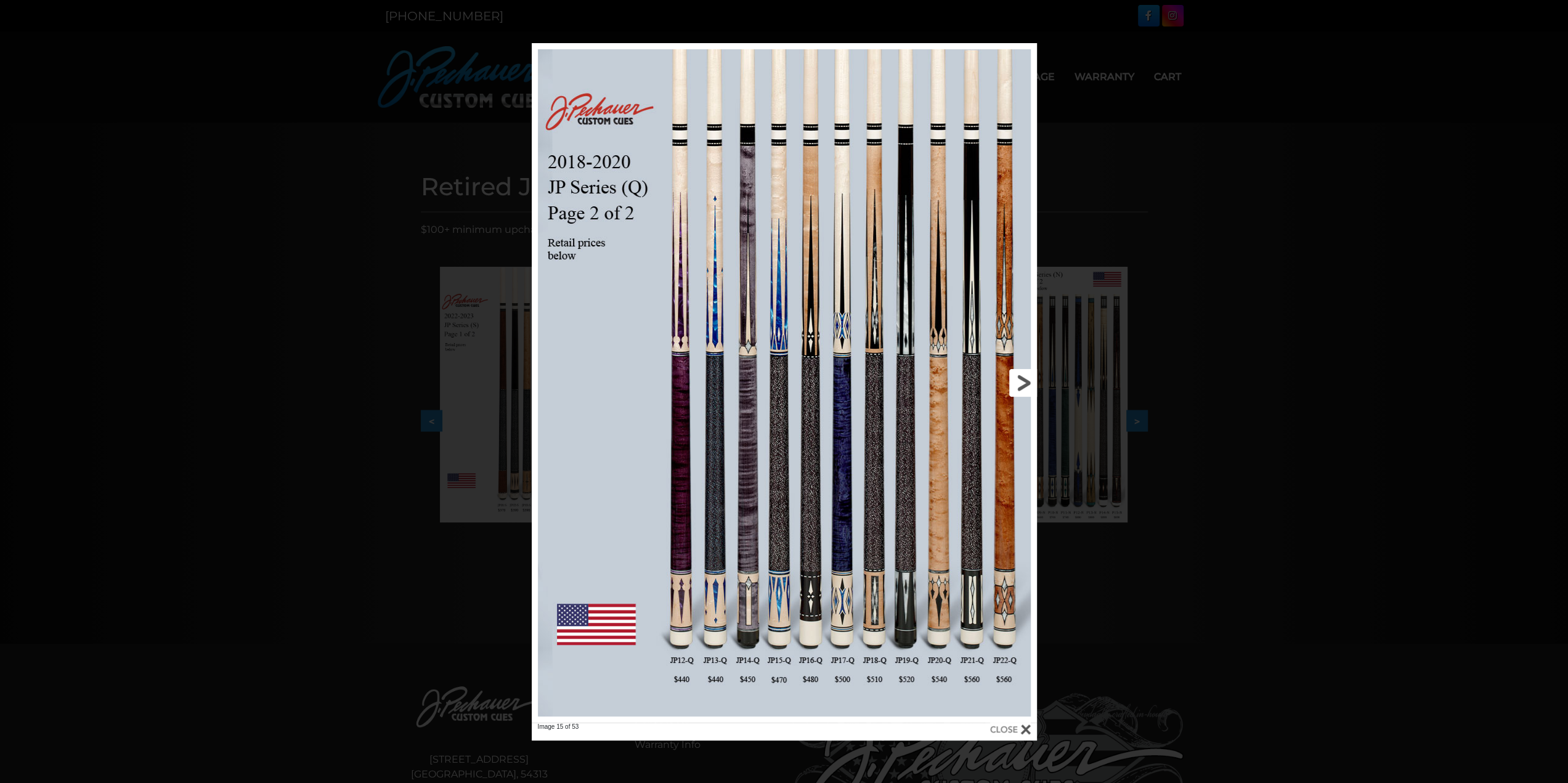
click at [1022, 377] on link at bounding box center [923, 383] width 228 height 679
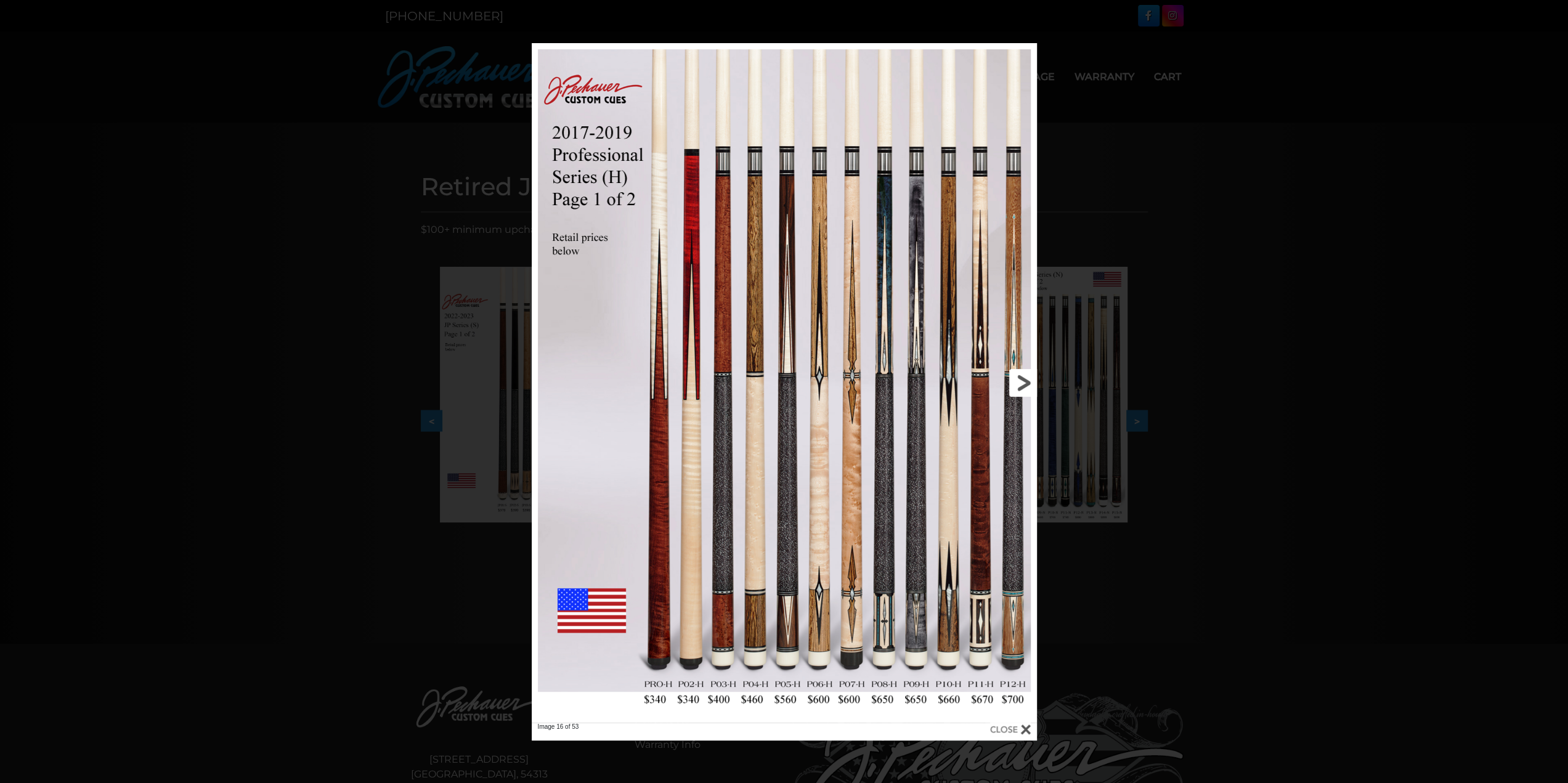
click at [1022, 377] on link at bounding box center [923, 383] width 228 height 679
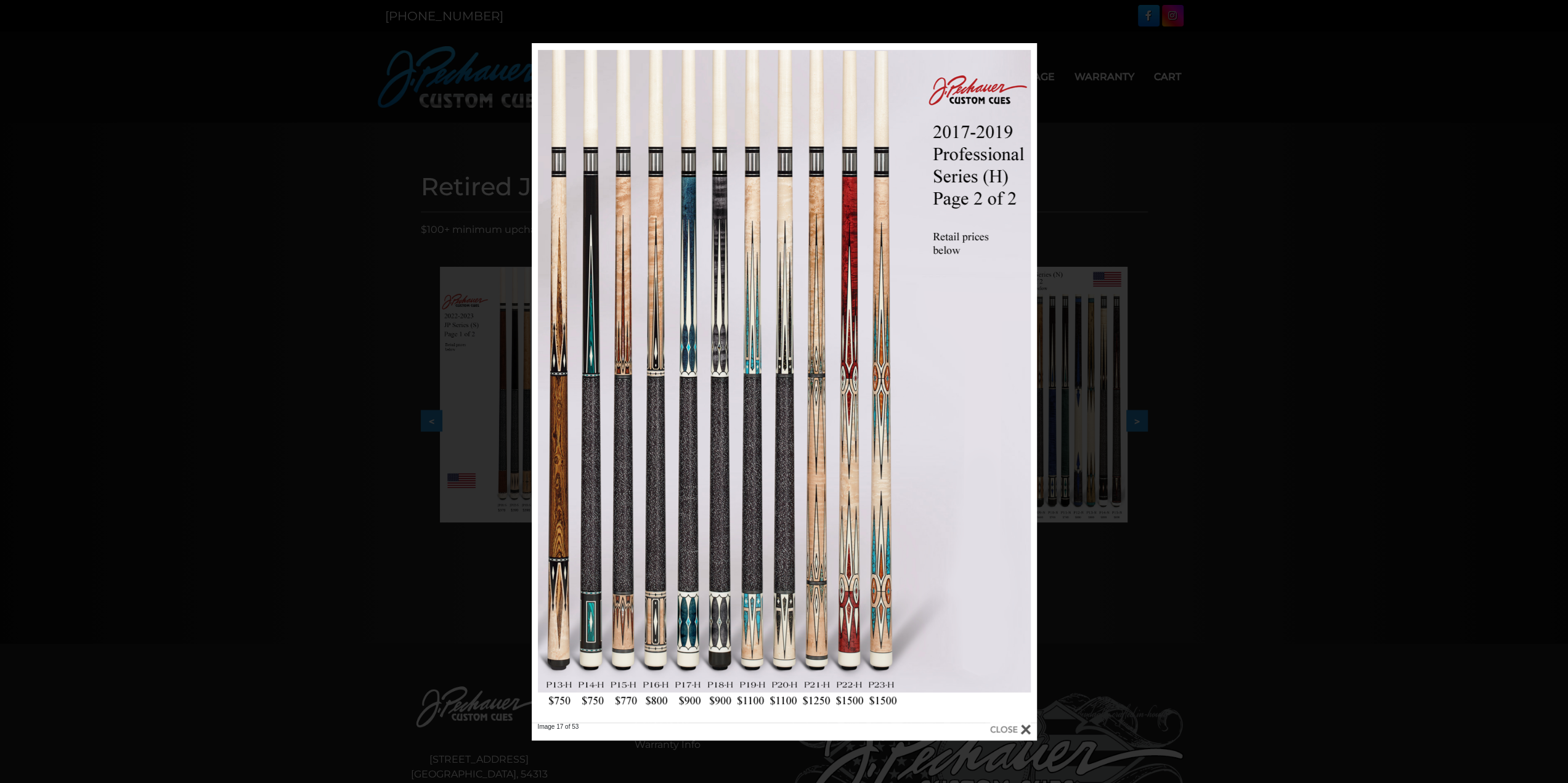
click at [332, 509] on div "Image 17 of 53" at bounding box center [784, 392] width 1568 height 698
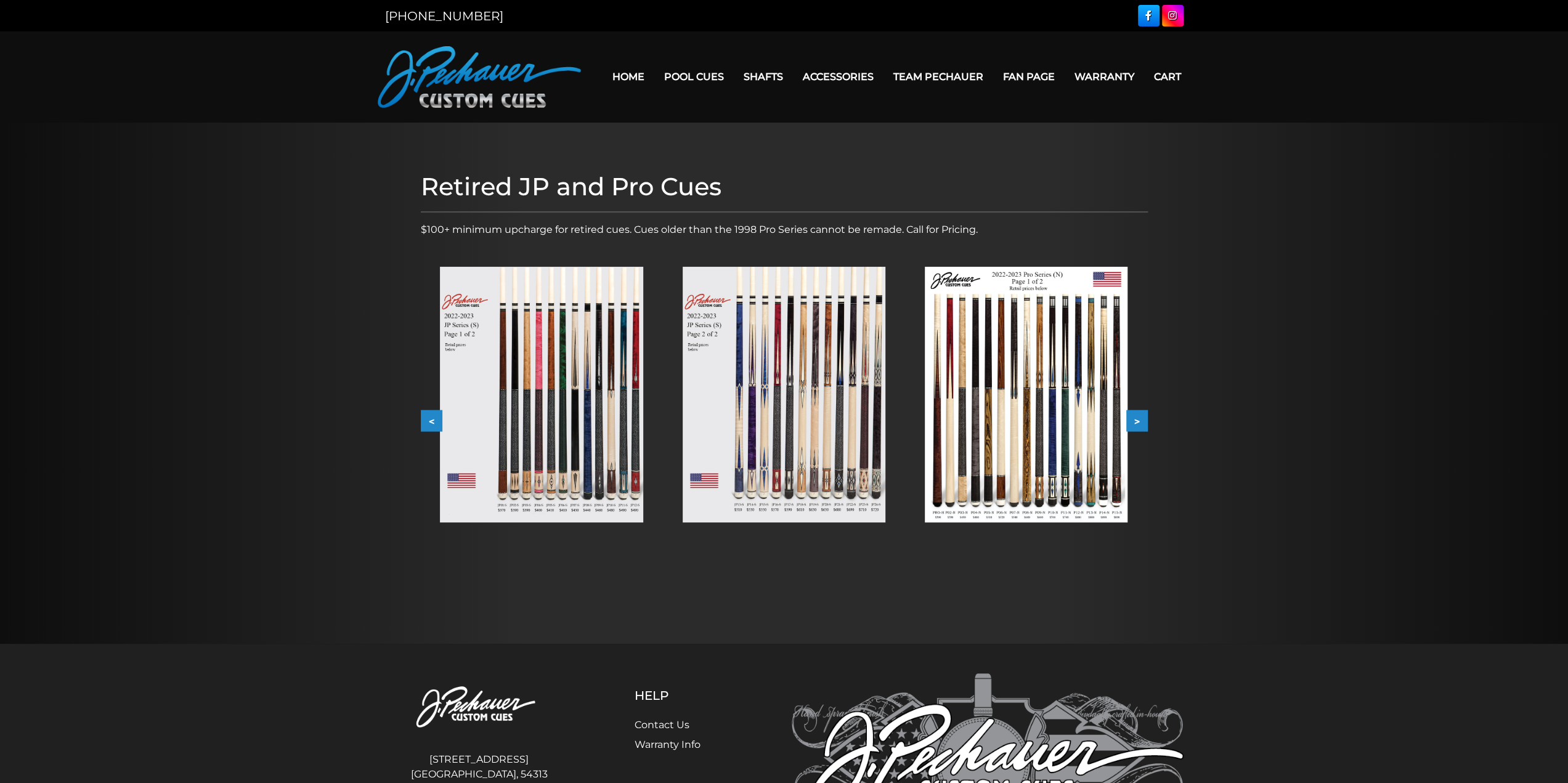
click at [538, 442] on img at bounding box center [541, 394] width 203 height 256
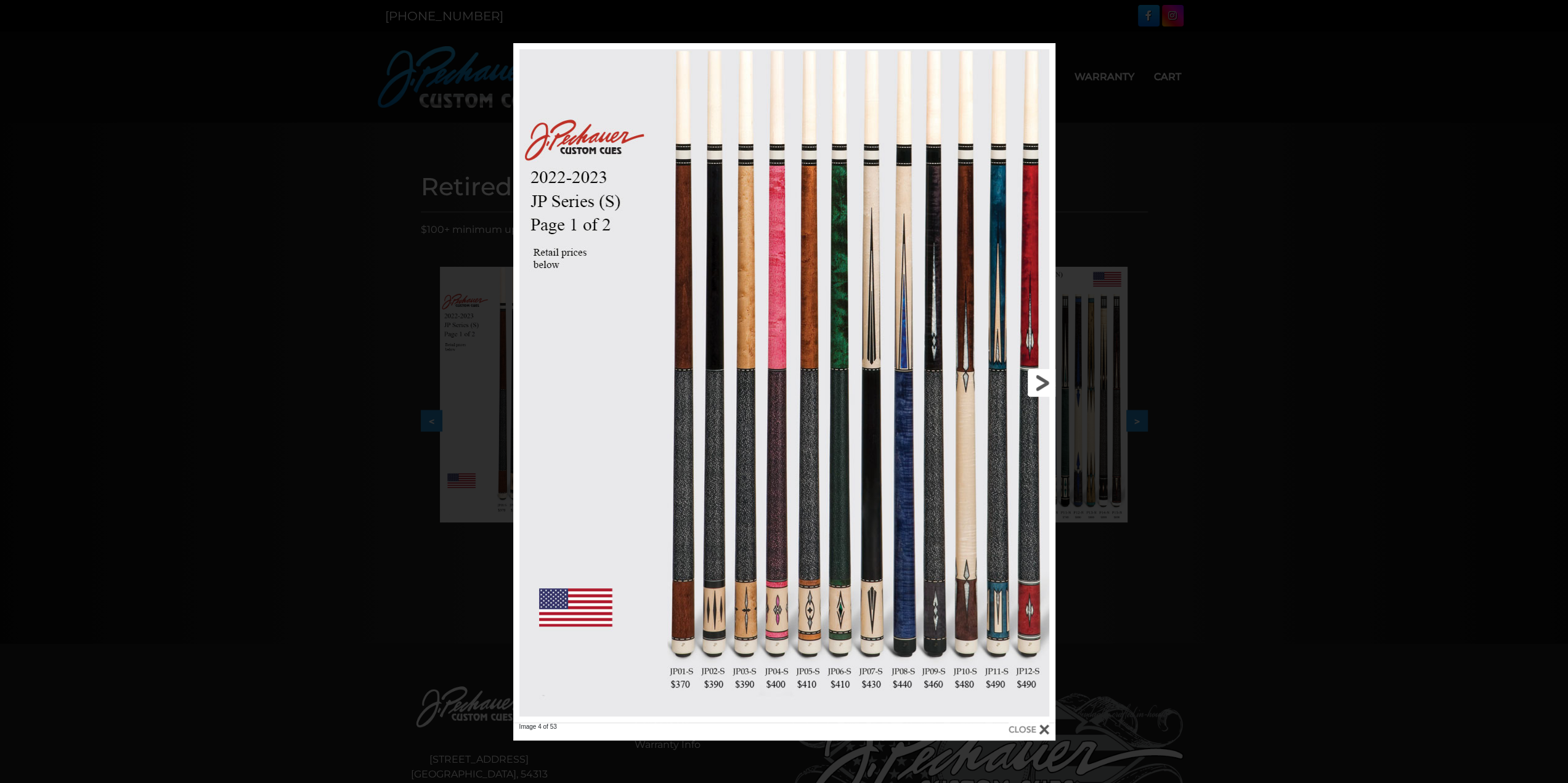
click at [1047, 381] on link at bounding box center [933, 383] width 244 height 679
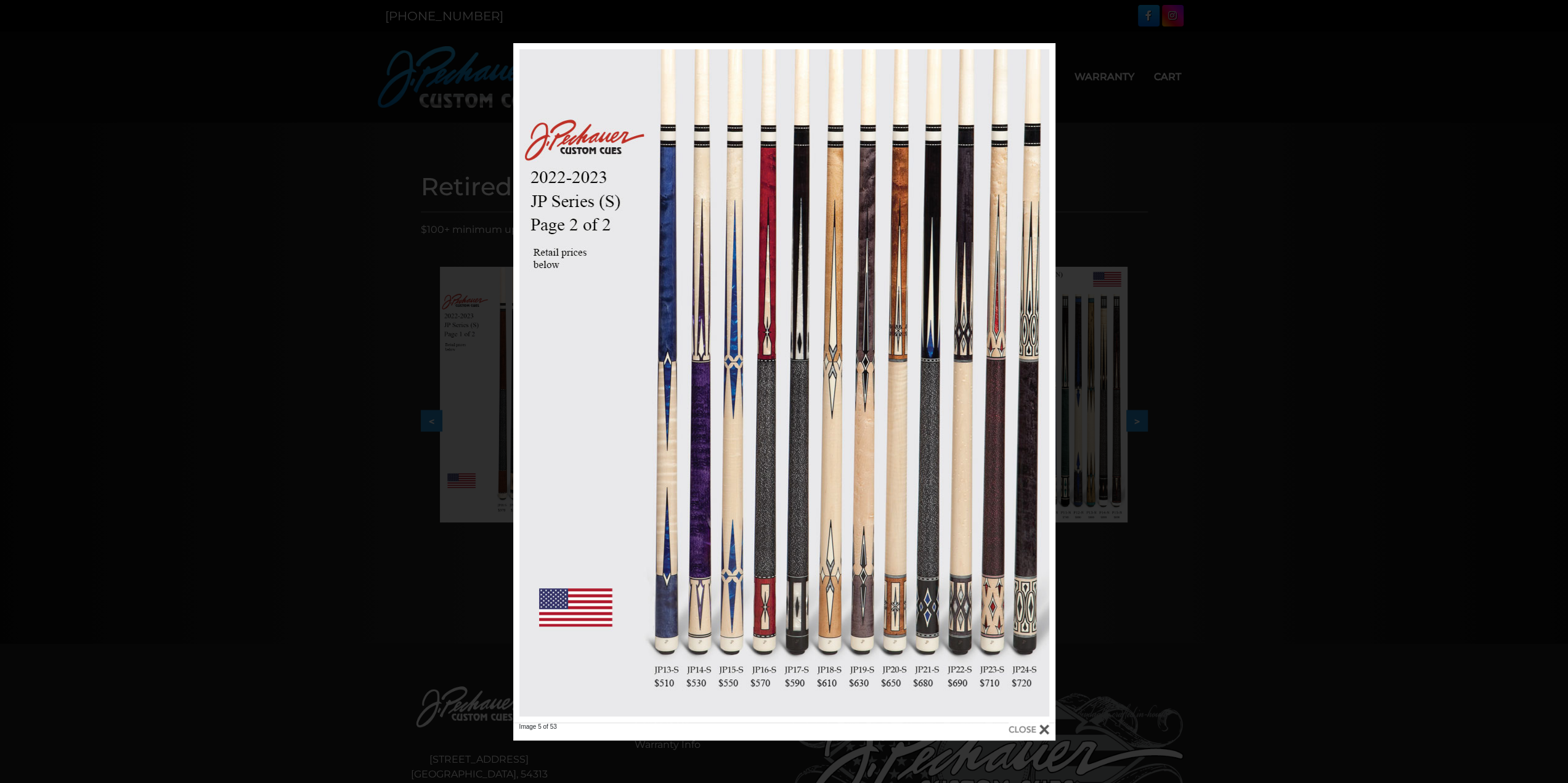
click at [1415, 389] on div "Image 5 of 53" at bounding box center [784, 392] width 1568 height 698
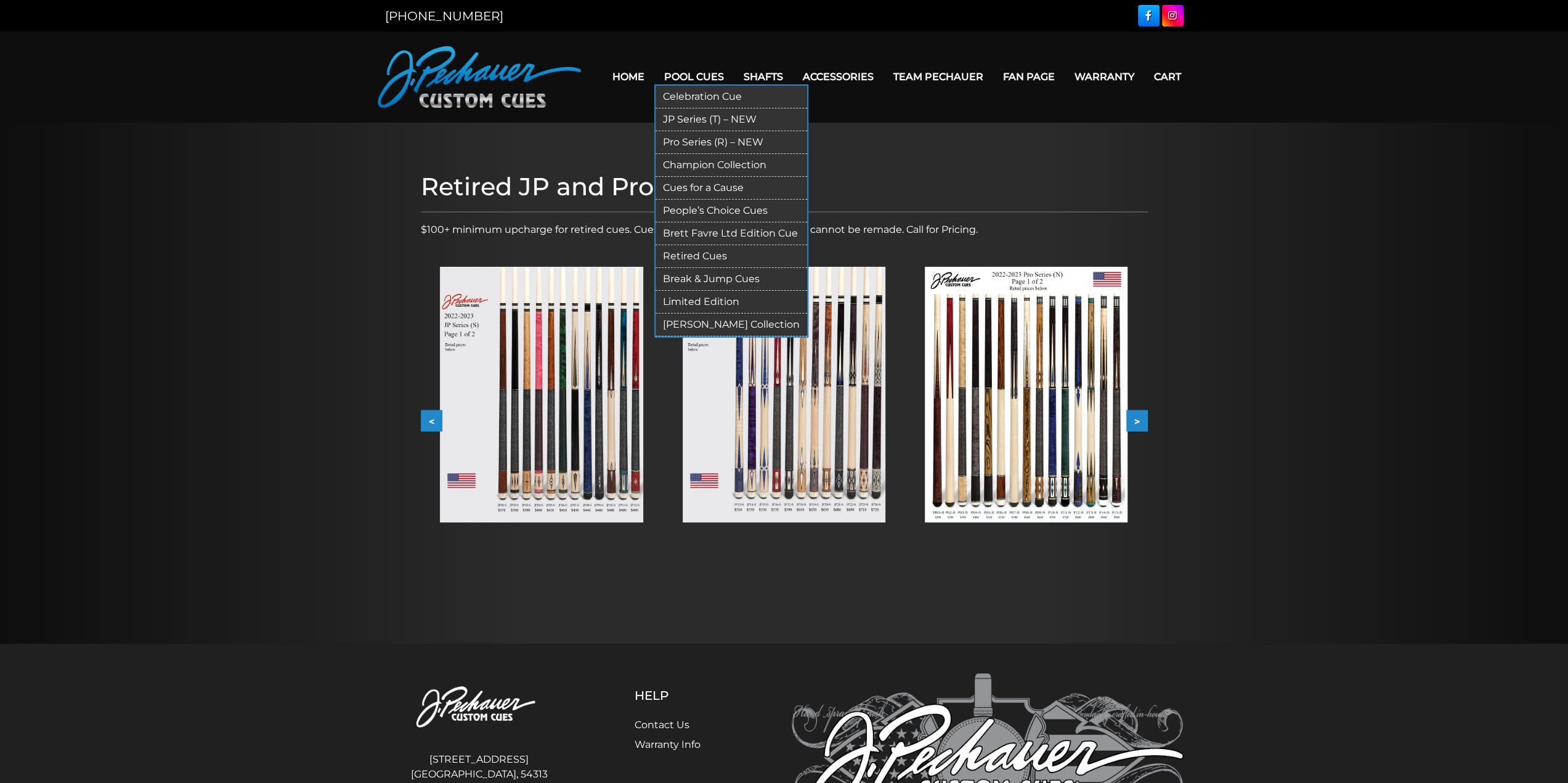
click at [698, 142] on link "Pro Series (R) – NEW" at bounding box center [731, 142] width 151 height 22
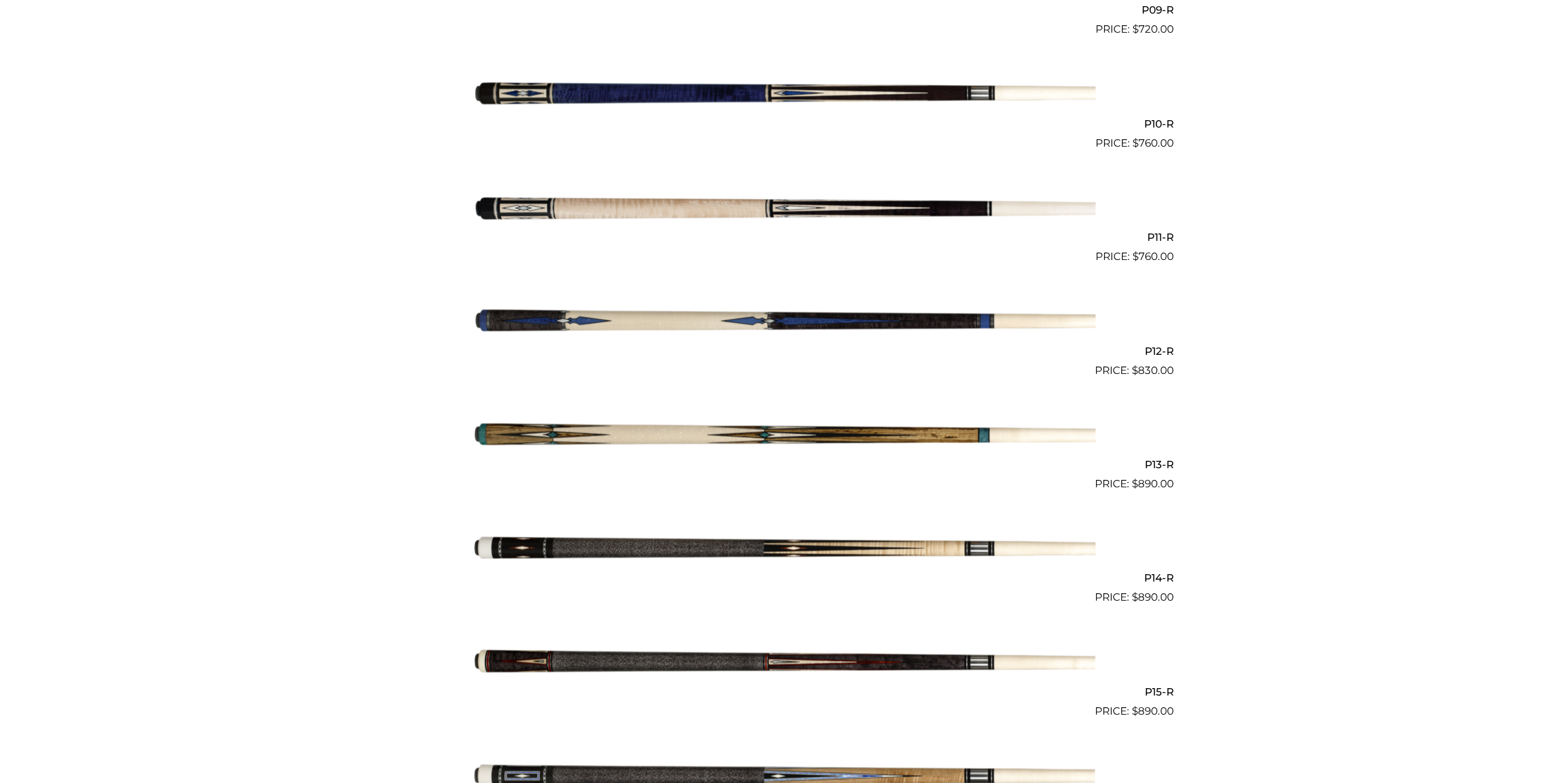
scroll to position [1381, 0]
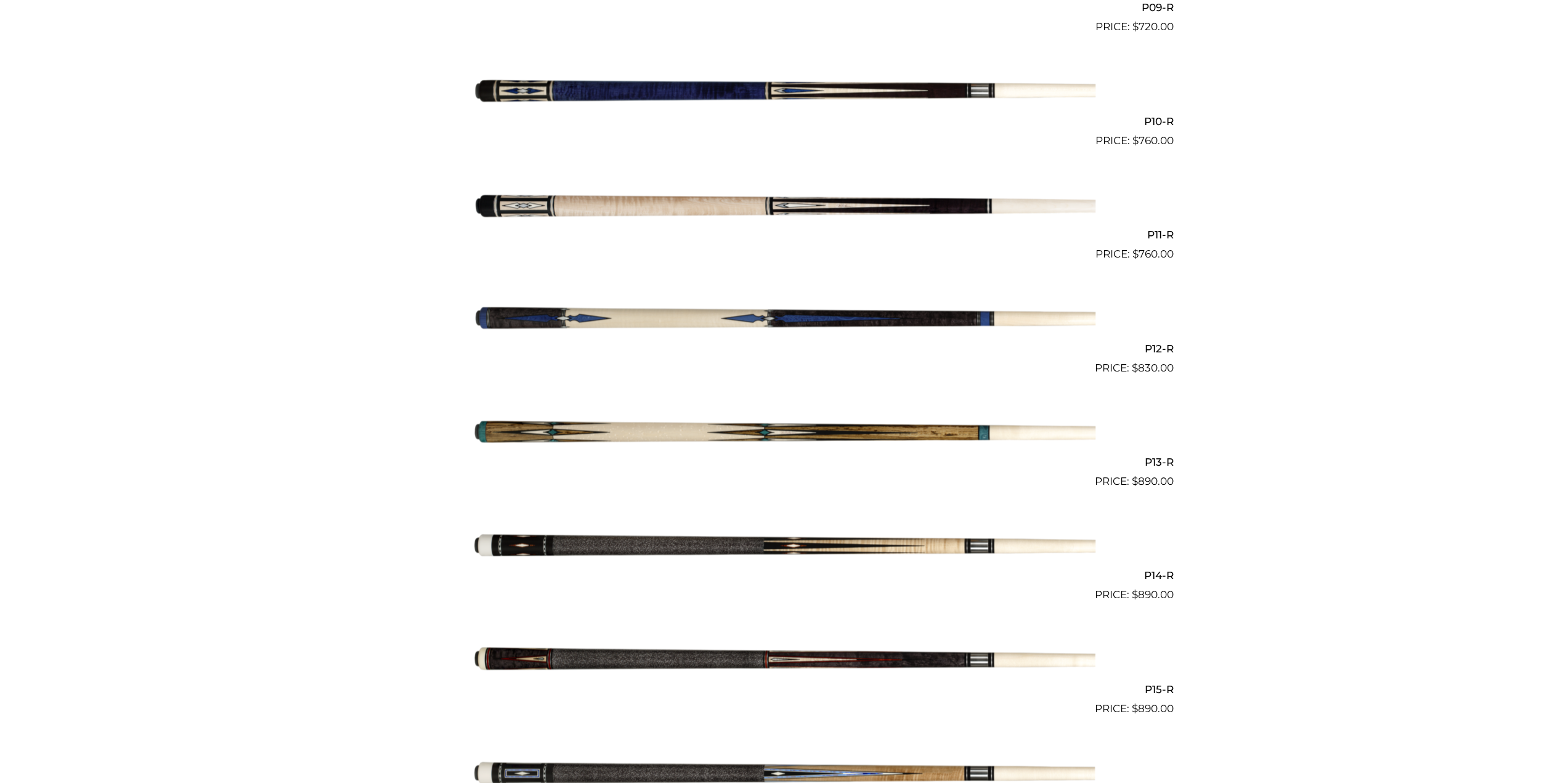
click at [769, 543] on img at bounding box center [784, 546] width 622 height 104
